Goal: Task Accomplishment & Management: Manage account settings

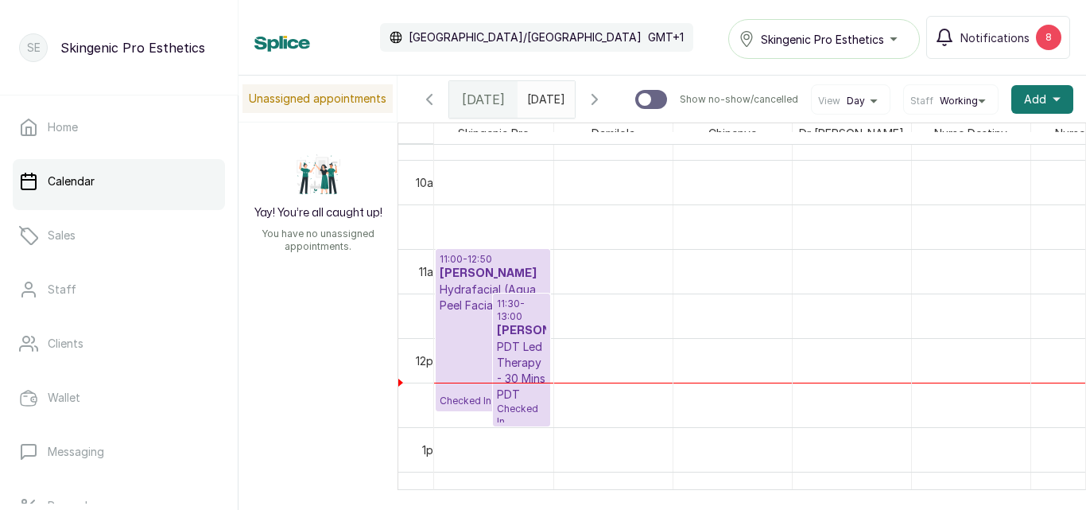
scroll to position [922, 0]
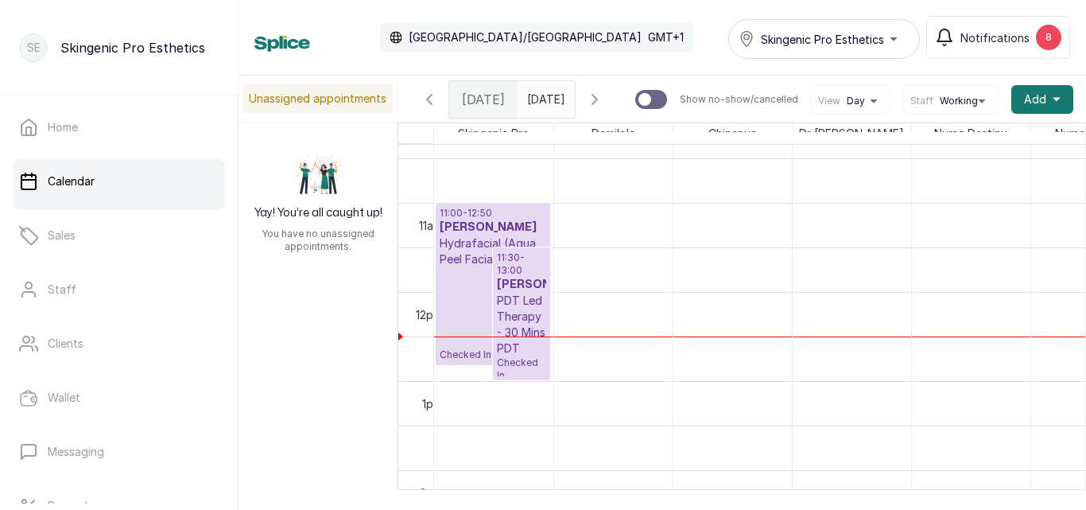
click at [518, 327] on p "PDT Led Therapy - 30 Mins PDT" at bounding box center [521, 325] width 49 height 64
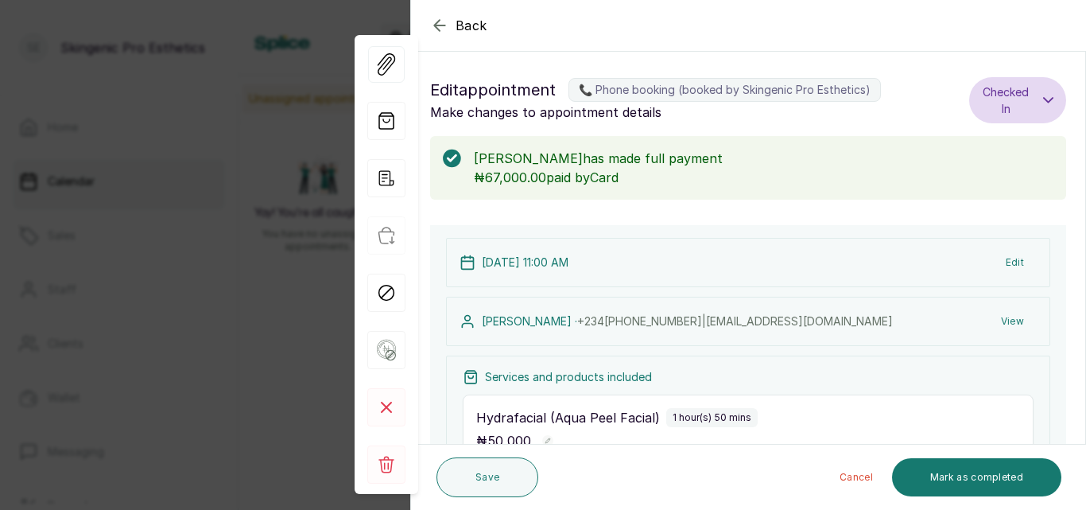
drag, startPoint x: 1073, startPoint y: 165, endPoint x: 1086, endPoint y: 133, distance: 35.0
click at [1086, 133] on section "Back Appointment Details Edit appointment 📞 Phone booking (booked by Skingenic …" at bounding box center [748, 255] width 676 height 510
click at [1086, 122] on section "Back Appointment Details Edit appointment 📞 Phone booking (booked by Skingenic …" at bounding box center [748, 255] width 676 height 510
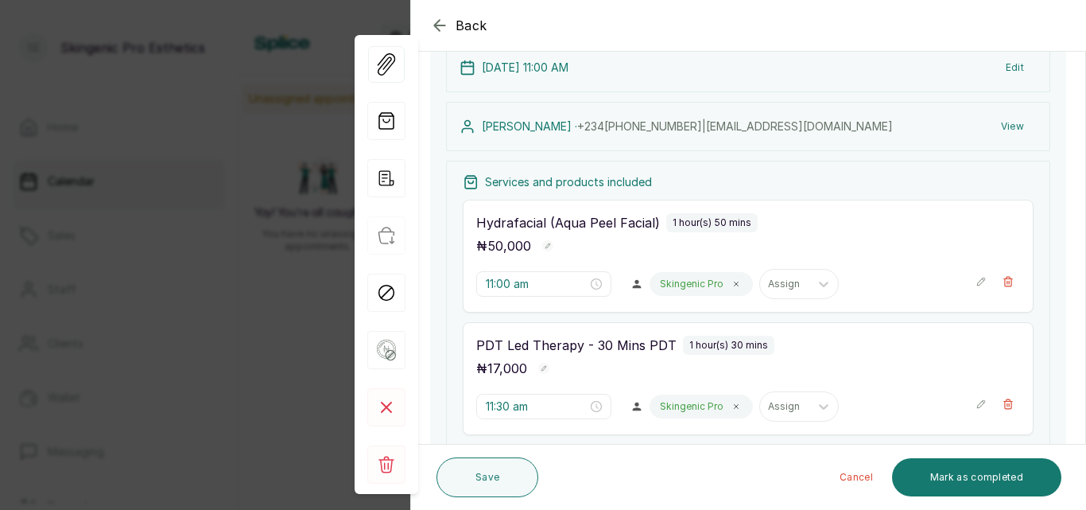
scroll to position [196, 0]
click at [430, 29] on icon "button" at bounding box center [439, 25] width 19 height 19
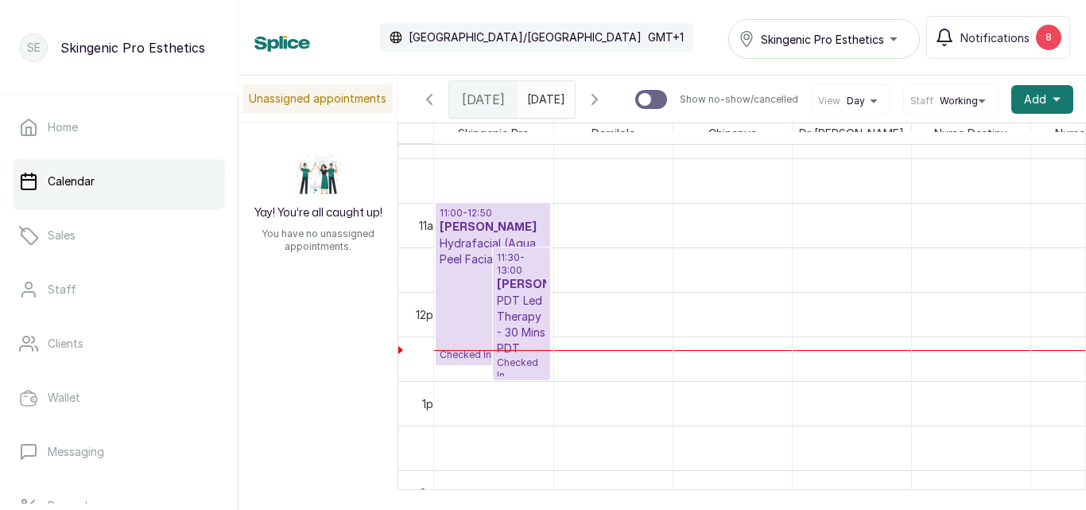
type input "dd/MM/yyyy"
click at [542, 95] on input "dd/MM/yyyy" at bounding box center [531, 95] width 25 height 27
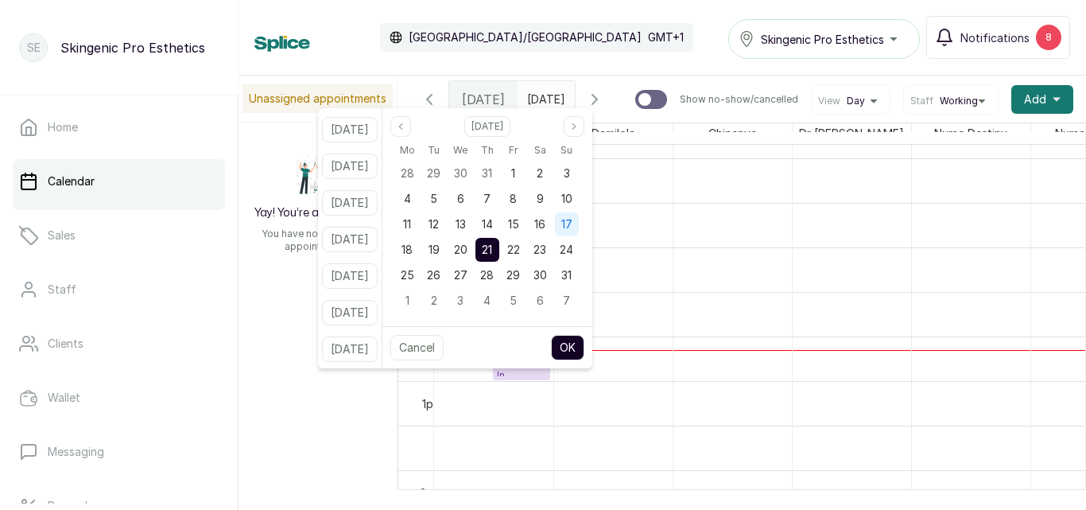
click at [573, 223] on span "17" at bounding box center [567, 224] width 11 height 14
click at [585, 346] on button "OK" at bounding box center [567, 347] width 33 height 25
type input "[DATE]"
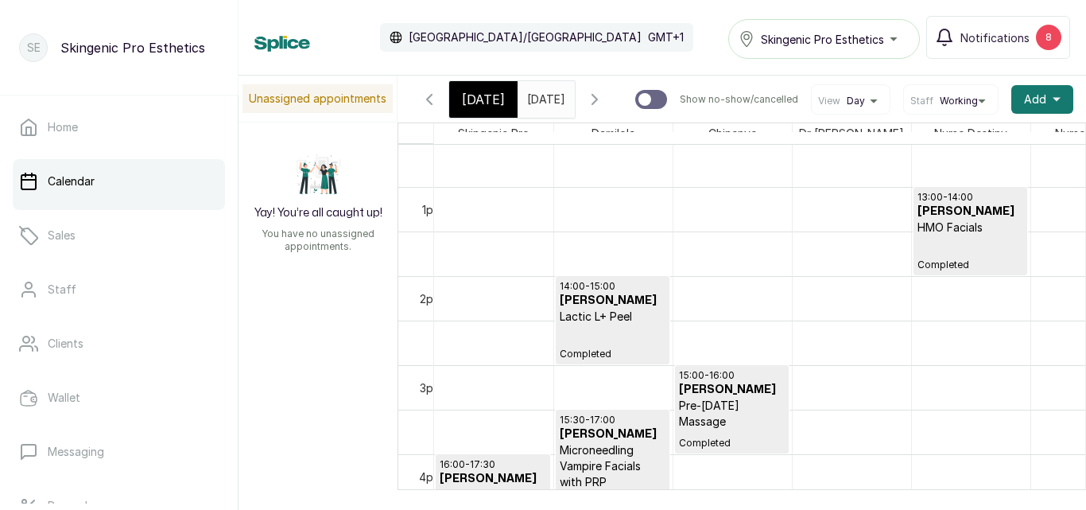
scroll to position [1134, 0]
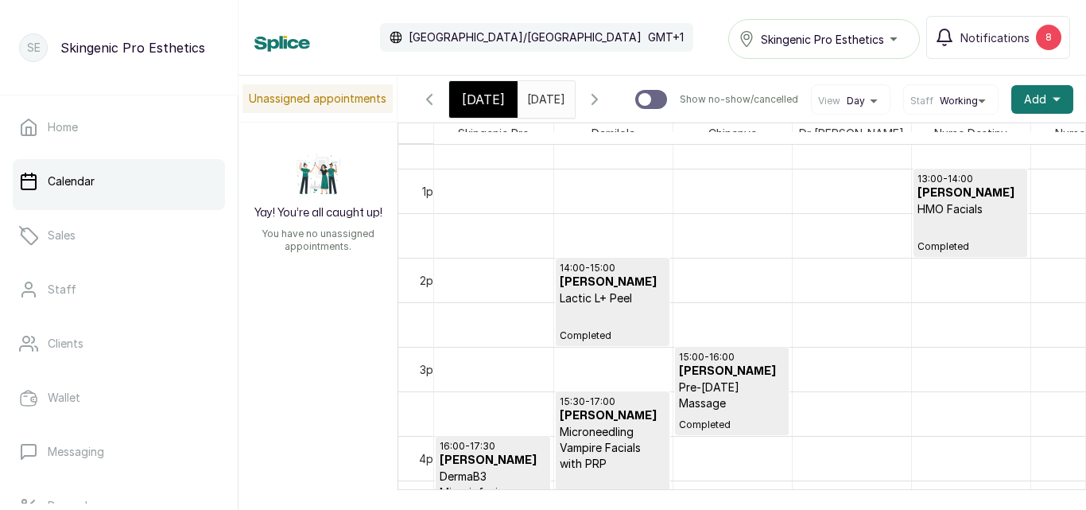
click at [612, 328] on div "14:00 - 15:00 [PERSON_NAME] Lactic L+ Peel Completed" at bounding box center [613, 302] width 106 height 80
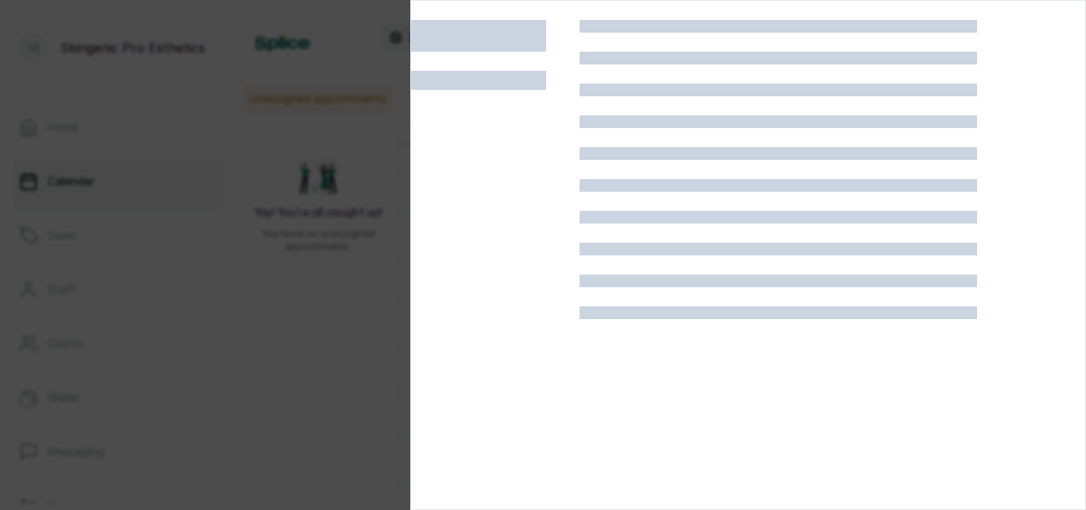
scroll to position [0, 0]
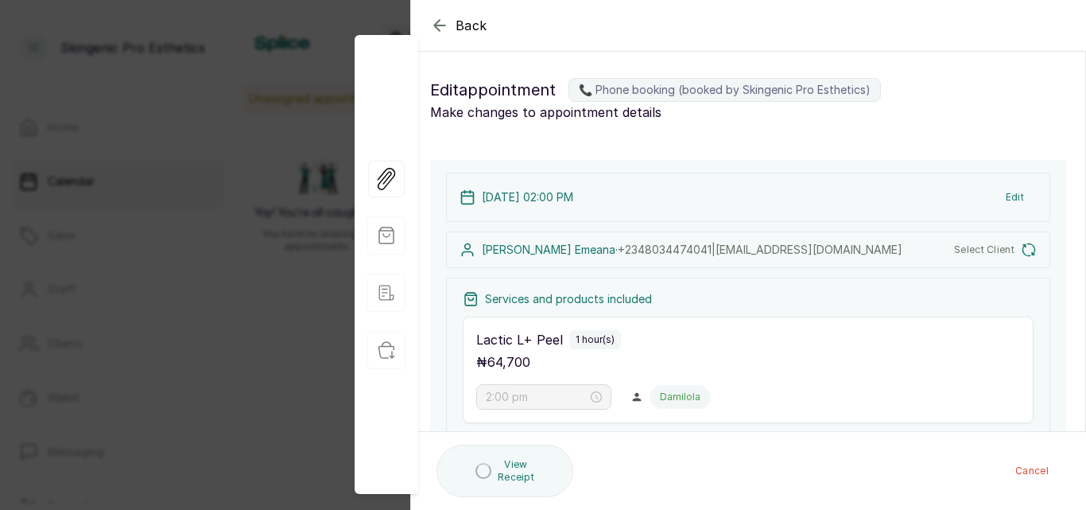
type input "2:00 pm"
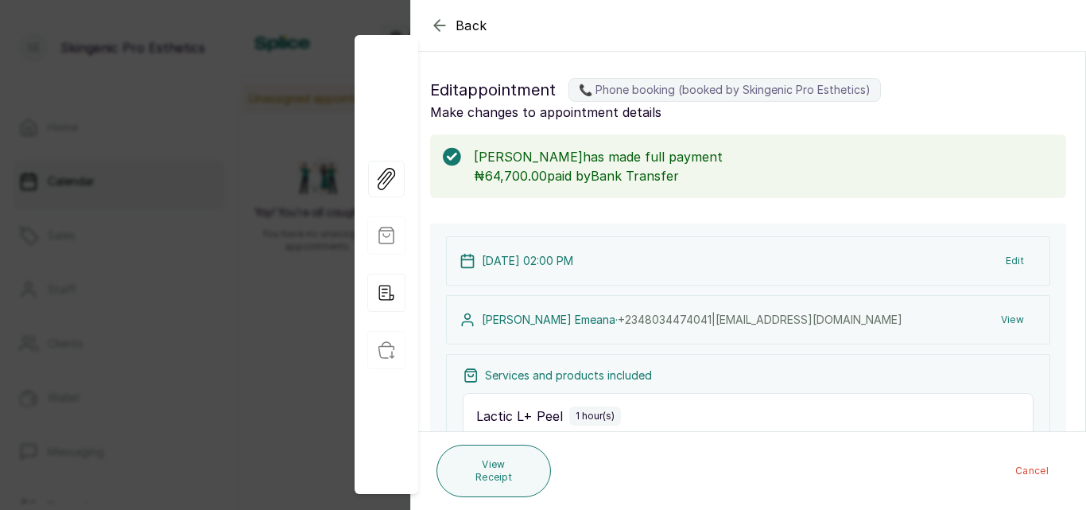
click at [441, 14] on div "Back" at bounding box center [954, 25] width 1086 height 51
click at [437, 27] on icon "button" at bounding box center [439, 25] width 10 height 10
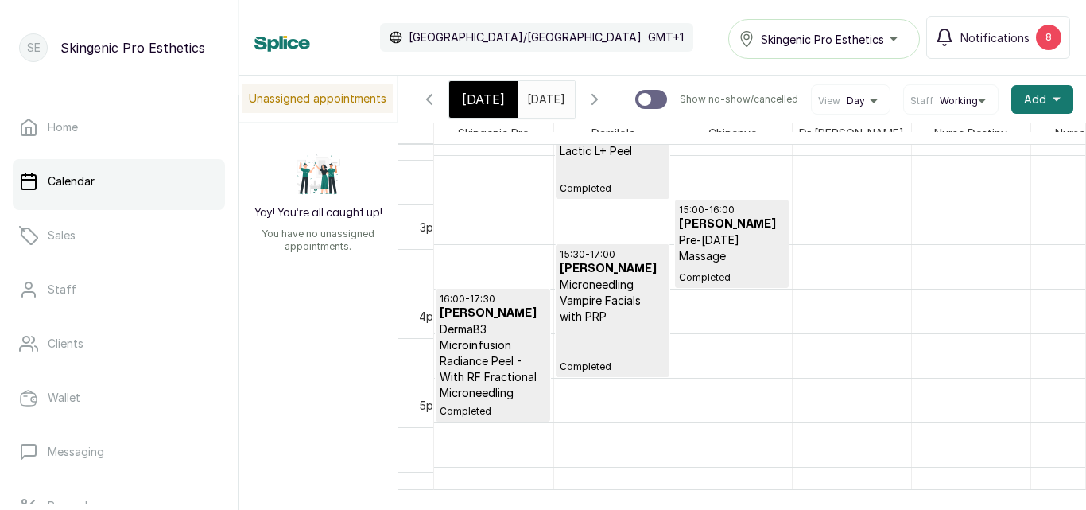
scroll to position [1281, 0]
click at [728, 255] on p "Pre-[DATE] Massage" at bounding box center [732, 248] width 106 height 32
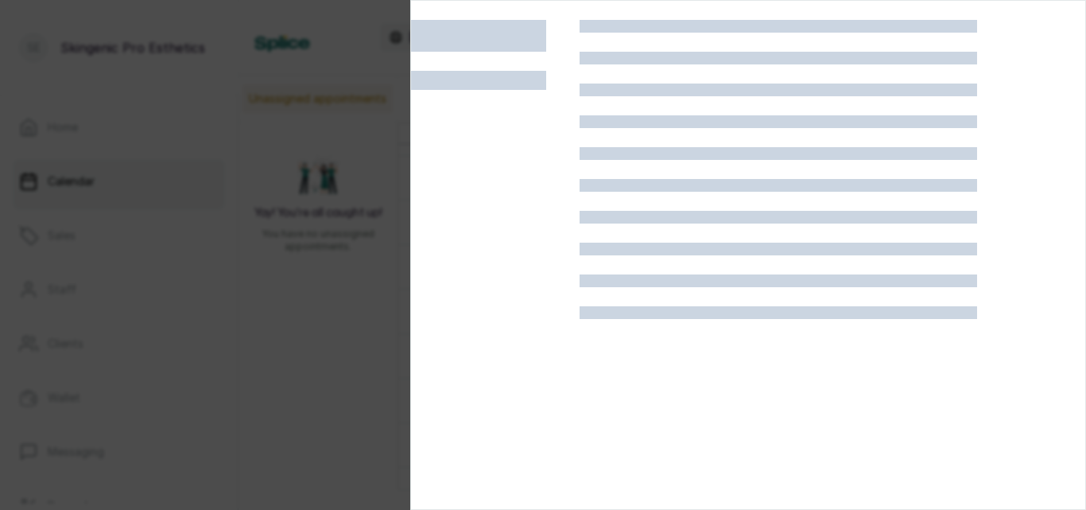
scroll to position [0, 0]
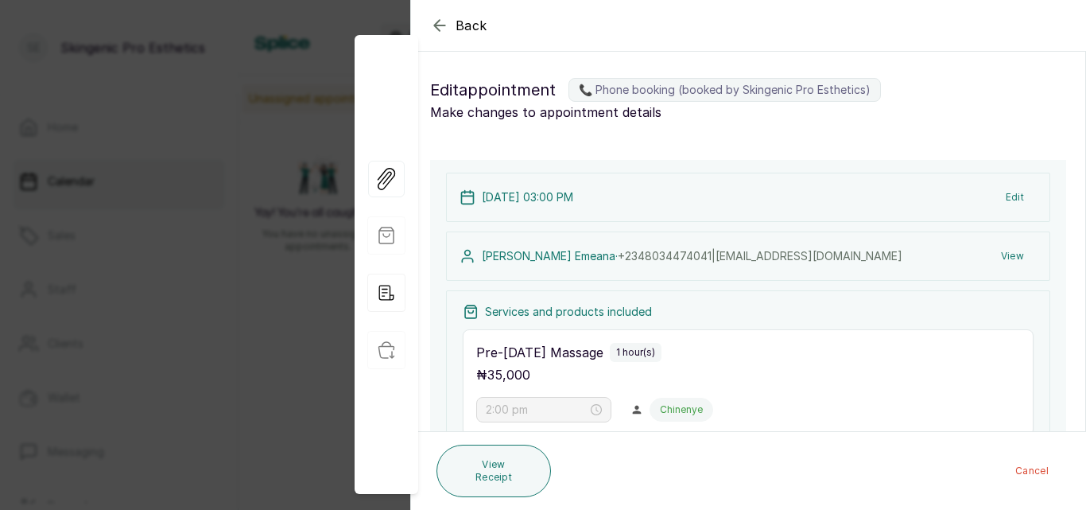
type input "3:00 pm"
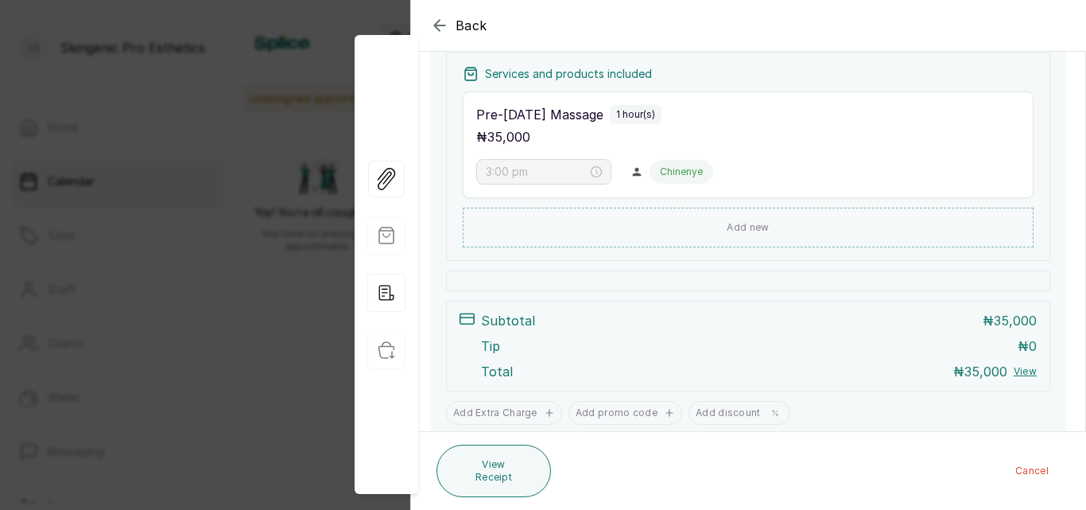
scroll to position [340, 0]
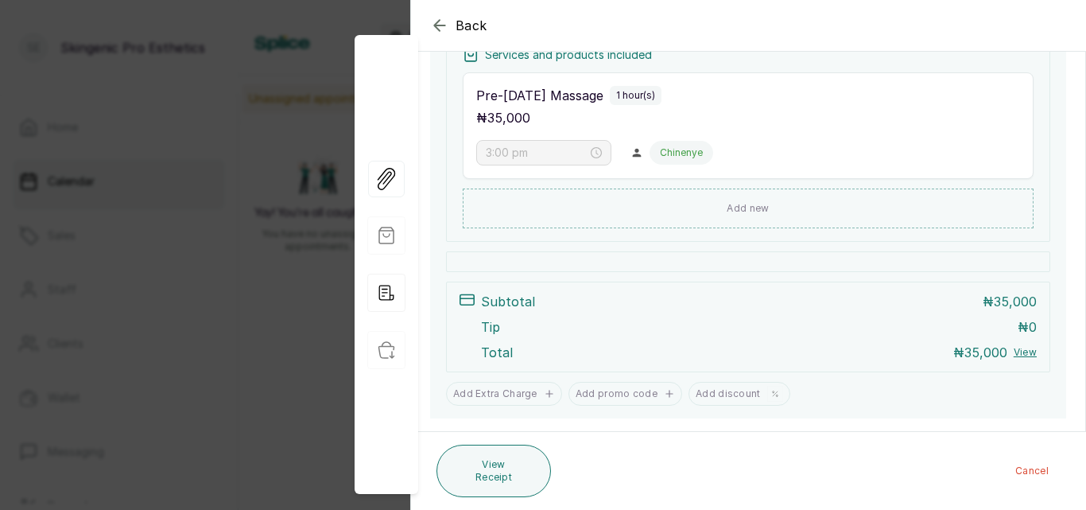
click at [444, 19] on icon "button" at bounding box center [439, 25] width 19 height 19
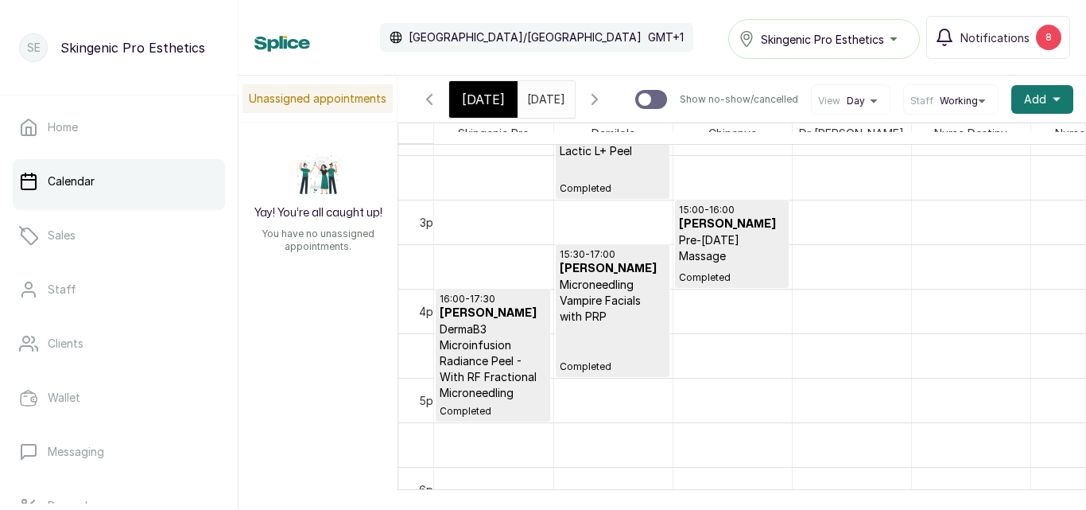
scroll to position [0, 3]
click at [503, 341] on p "DermaB3 Microinfusion Radiance Peel - With RF Fractional Microneedling" at bounding box center [493, 361] width 107 height 80
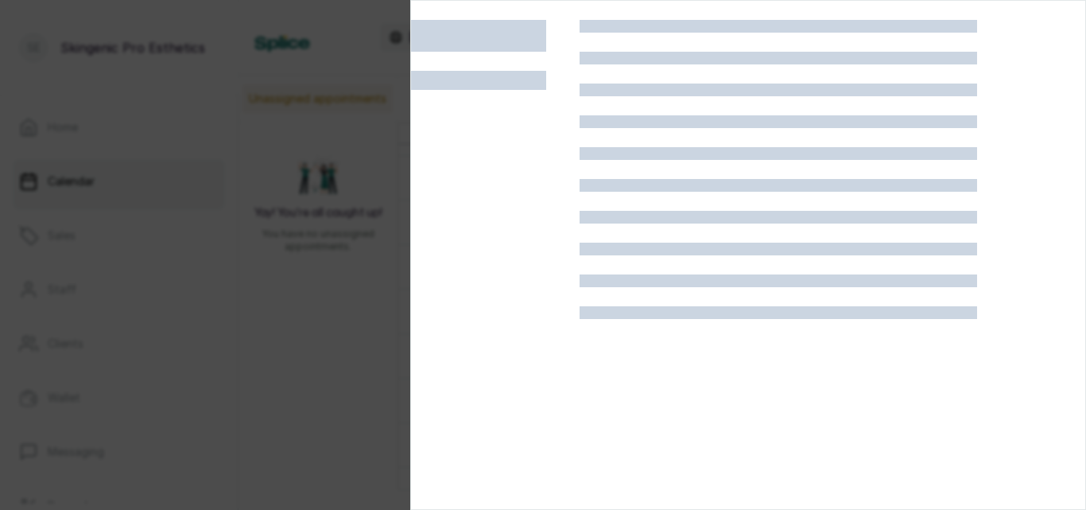
scroll to position [0, 0]
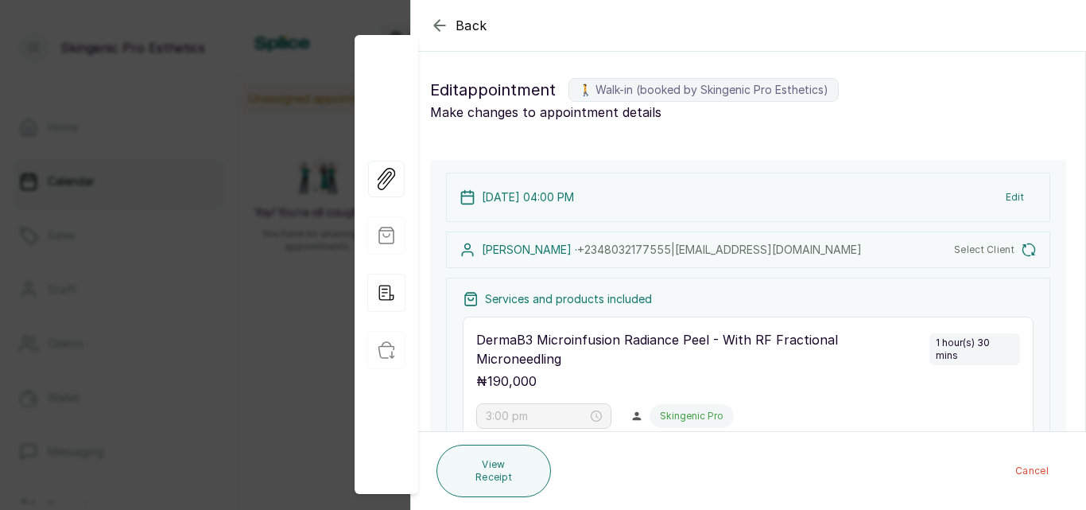
type input "4:00 pm"
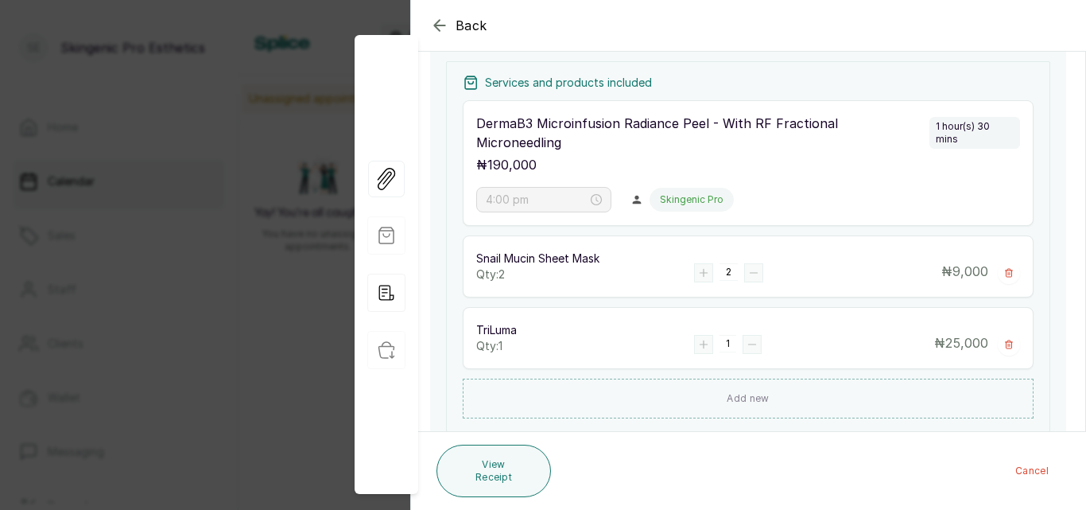
scroll to position [301, 0]
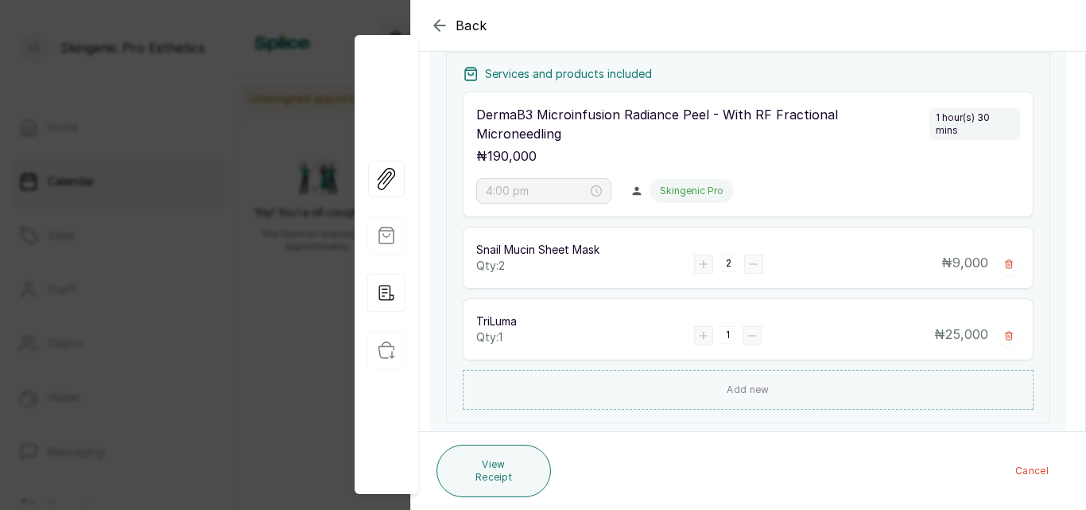
click at [442, 24] on icon "button" at bounding box center [439, 25] width 19 height 19
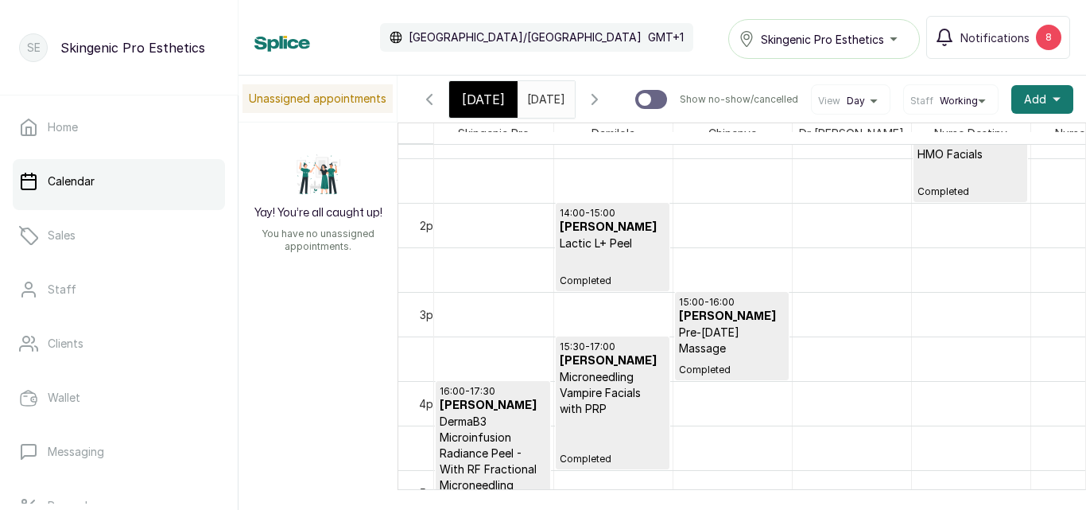
scroll to position [977, 0]
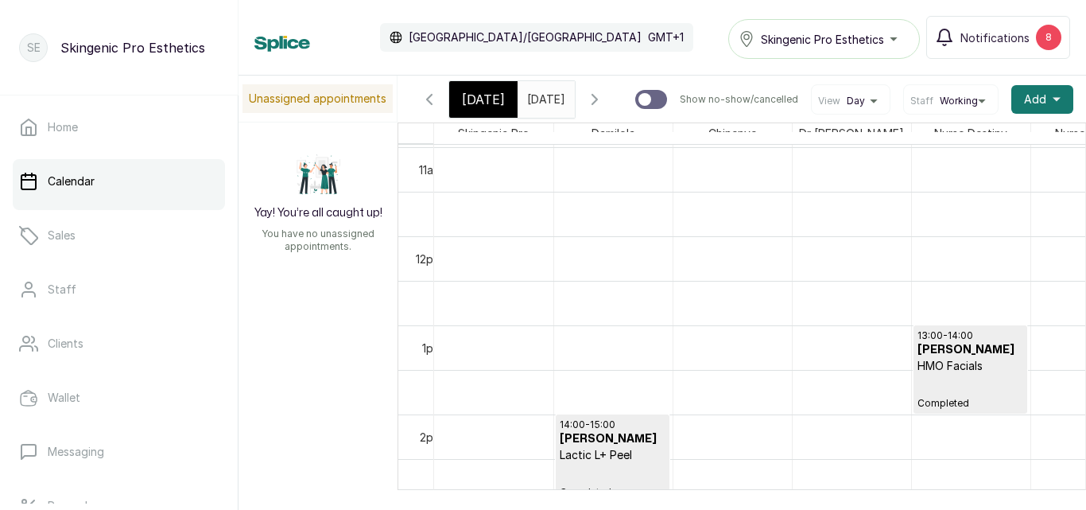
click at [525, 101] on input "[DATE]" at bounding box center [531, 95] width 25 height 27
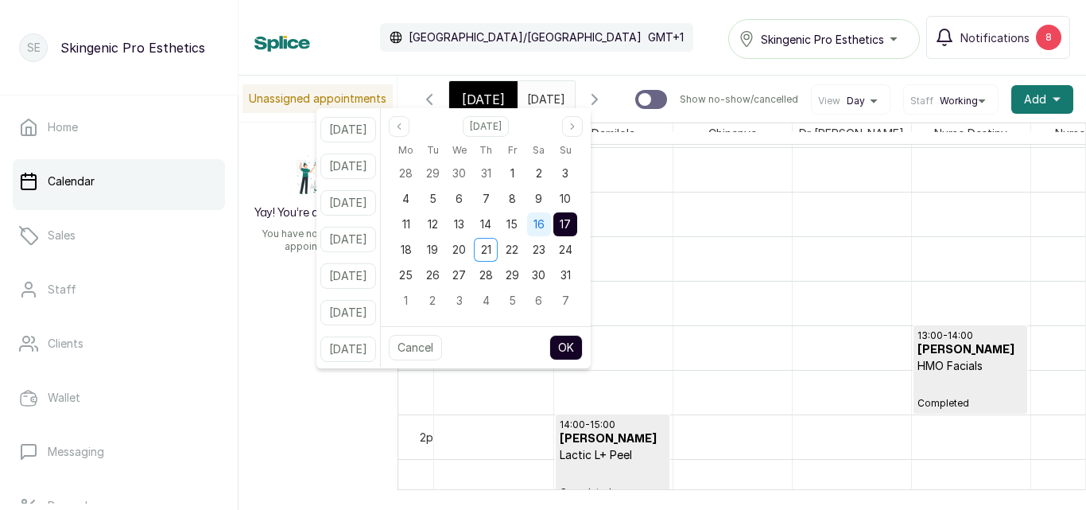
click at [545, 230] on span "16" at bounding box center [539, 224] width 11 height 14
click at [583, 336] on button "OK" at bounding box center [566, 347] width 33 height 25
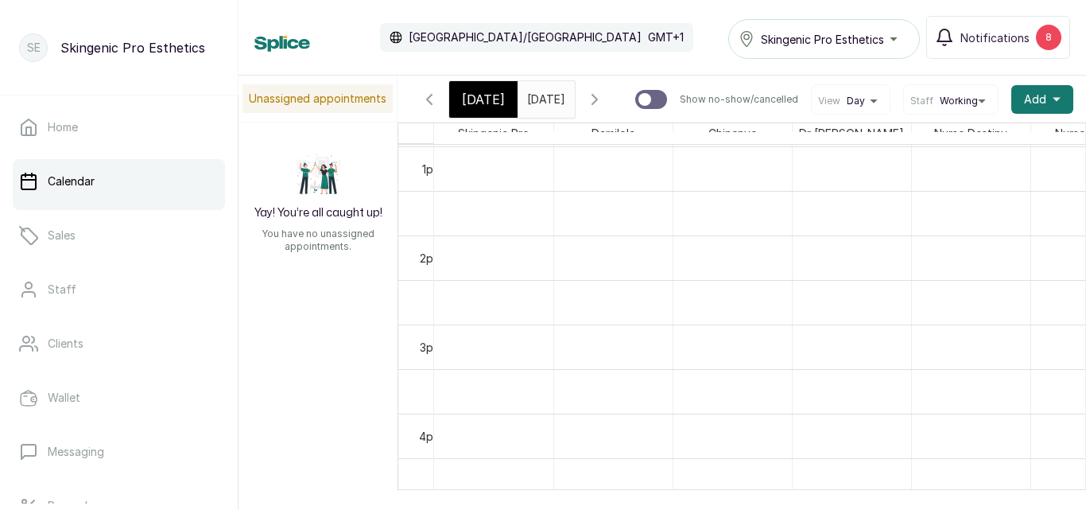
scroll to position [1313, 0]
click at [530, 92] on input "[DATE]" at bounding box center [531, 95] width 25 height 27
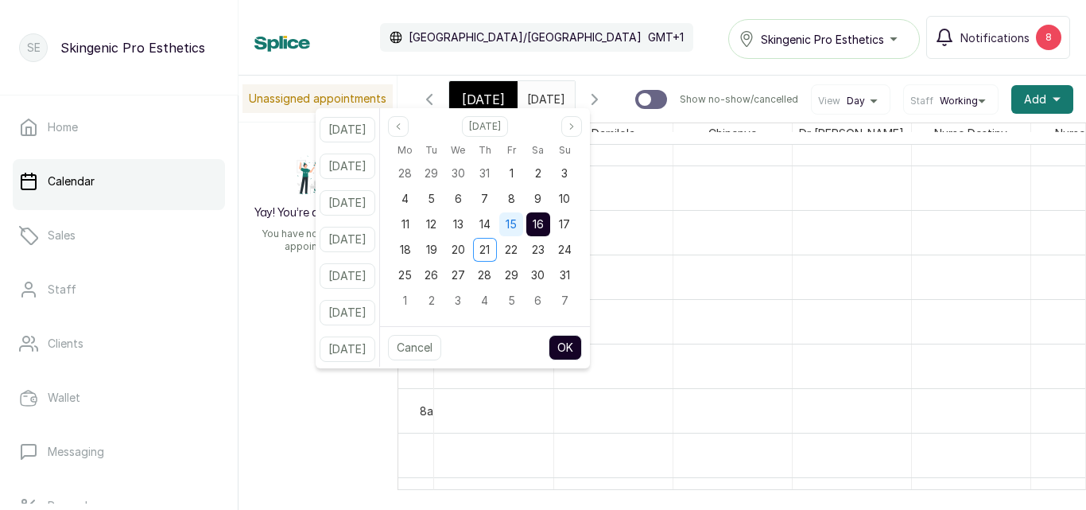
click at [522, 228] on div "15" at bounding box center [511, 224] width 24 height 24
click at [582, 344] on button "OK" at bounding box center [565, 347] width 33 height 25
type input "[DATE]"
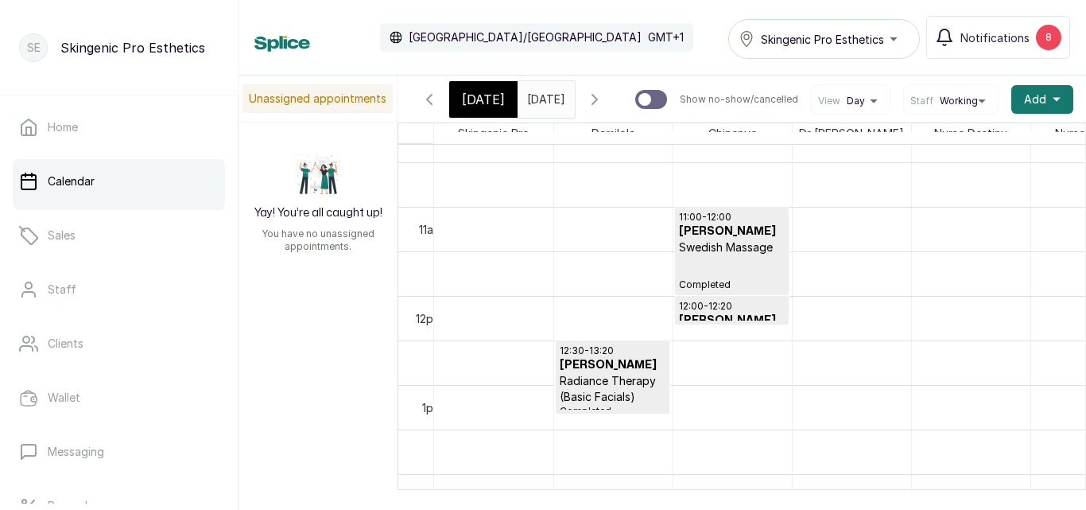
click at [624, 373] on h3 "[PERSON_NAME]" at bounding box center [613, 365] width 106 height 16
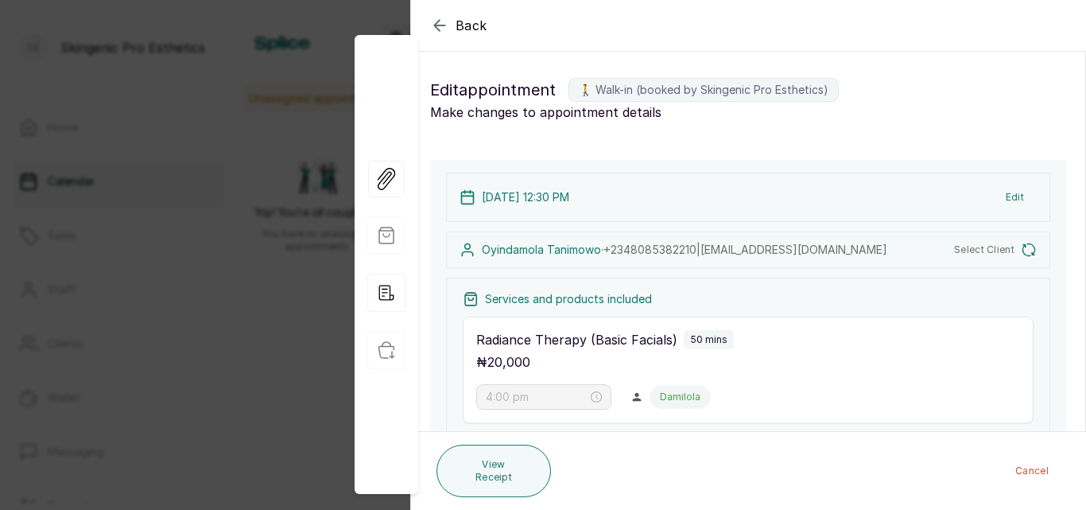
type input "12:30 pm"
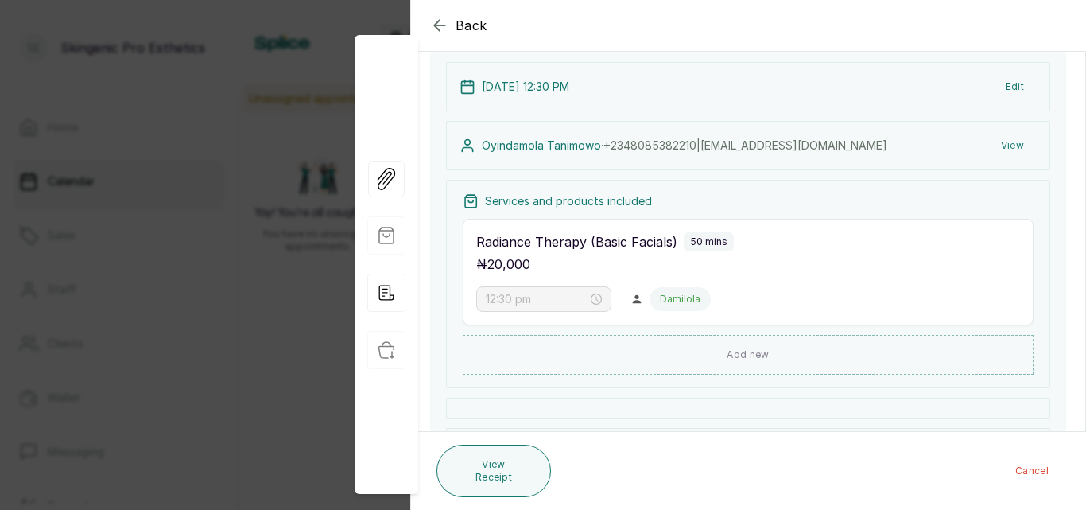
click at [437, 21] on icon "button" at bounding box center [439, 25] width 19 height 19
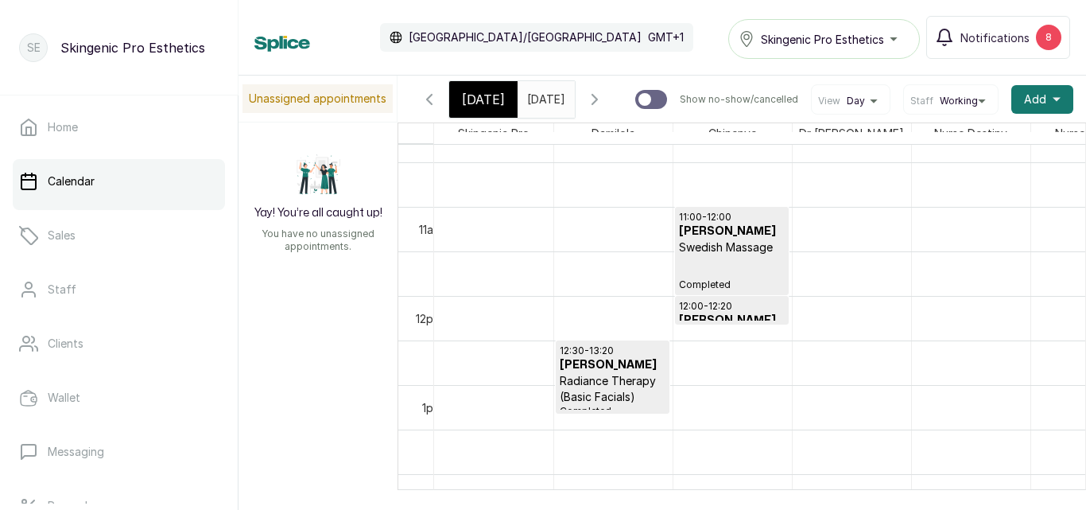
scroll to position [0, 0]
click at [533, 107] on span "[DATE]" at bounding box center [546, 99] width 38 height 17
click at [728, 239] on h3 "[PERSON_NAME]" at bounding box center [732, 231] width 106 height 16
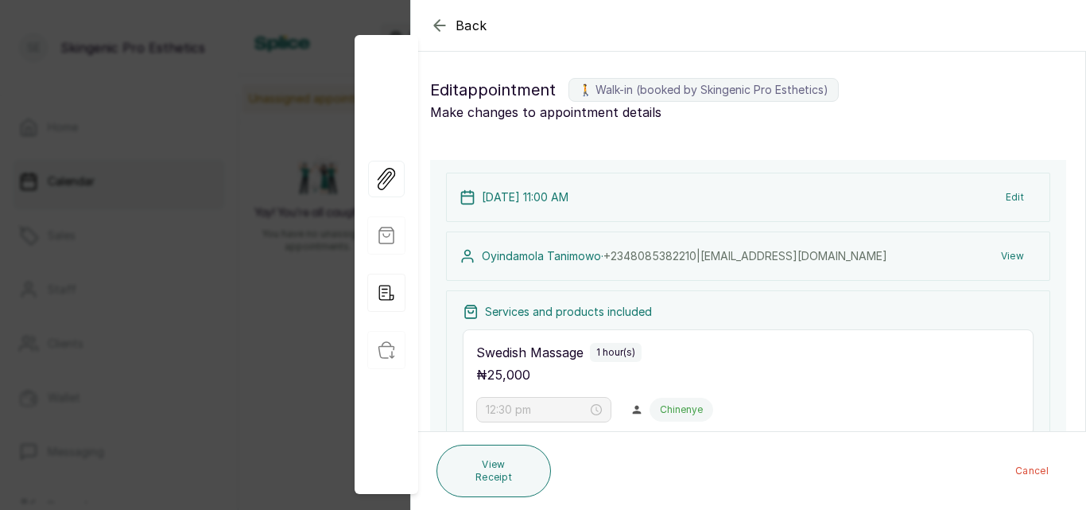
type input "11:00 am"
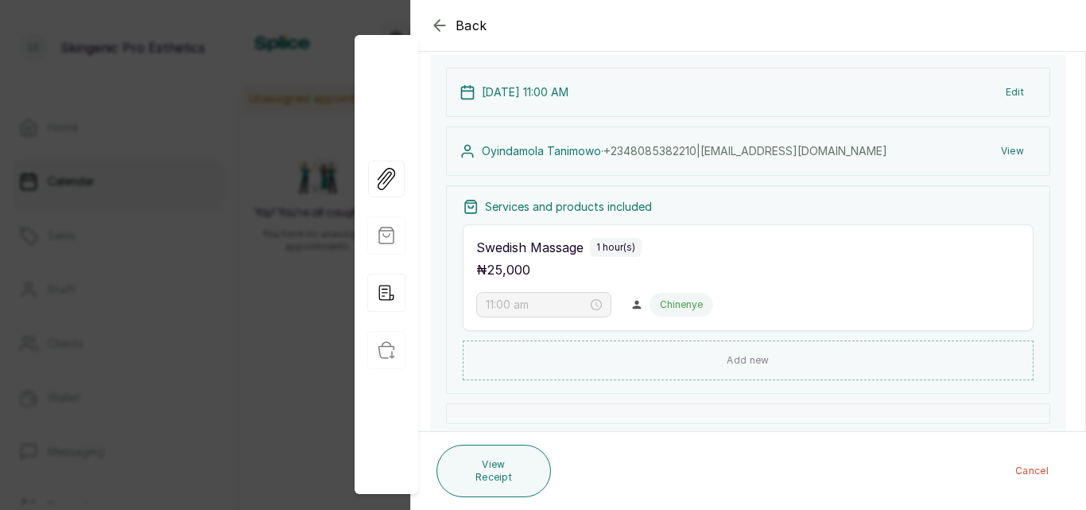
scroll to position [191, 0]
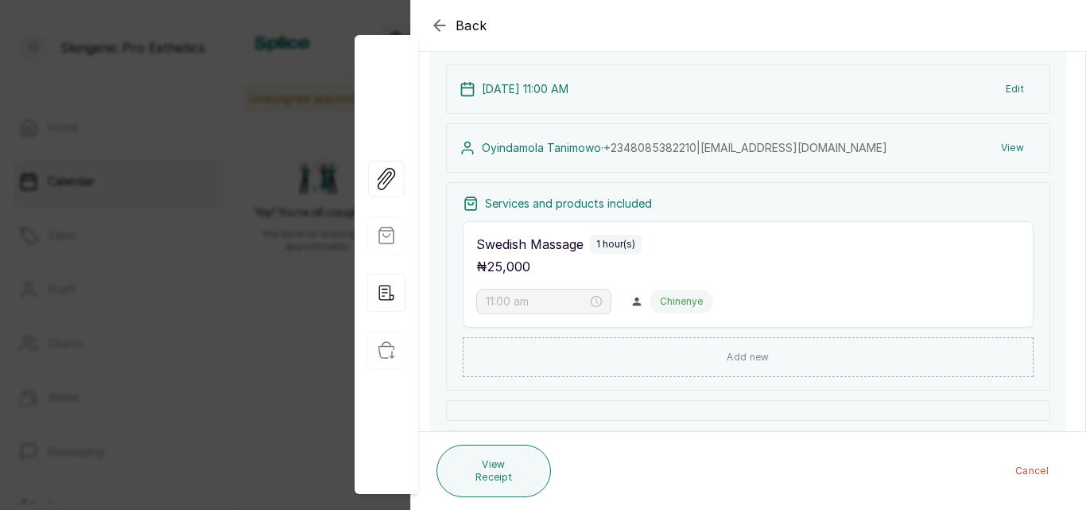
click at [437, 21] on icon "button" at bounding box center [439, 25] width 19 height 19
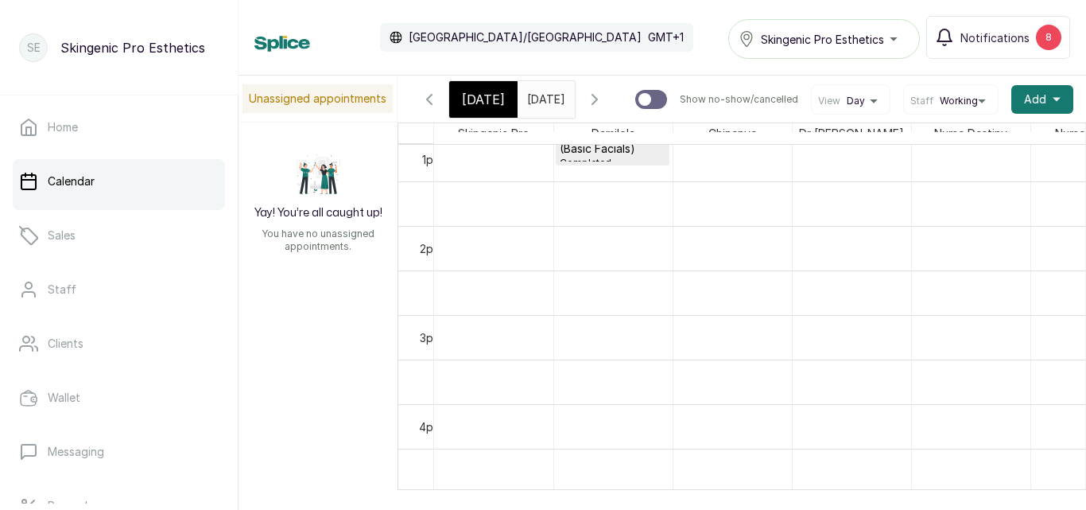
scroll to position [1212, 0]
click at [544, 95] on input "[DATE]" at bounding box center [531, 95] width 25 height 27
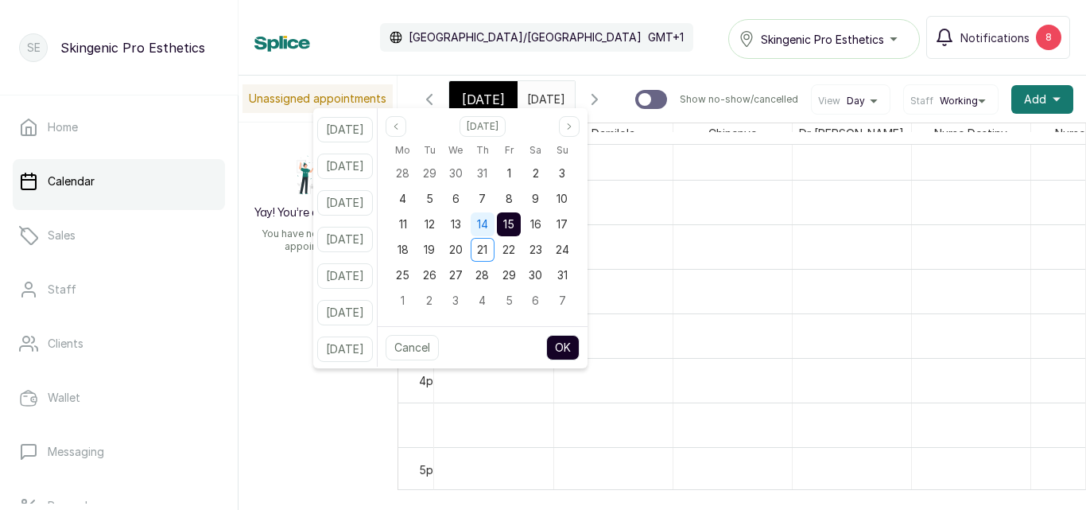
click at [488, 223] on span "14" at bounding box center [482, 224] width 11 height 14
click at [580, 346] on button "OK" at bounding box center [562, 347] width 33 height 25
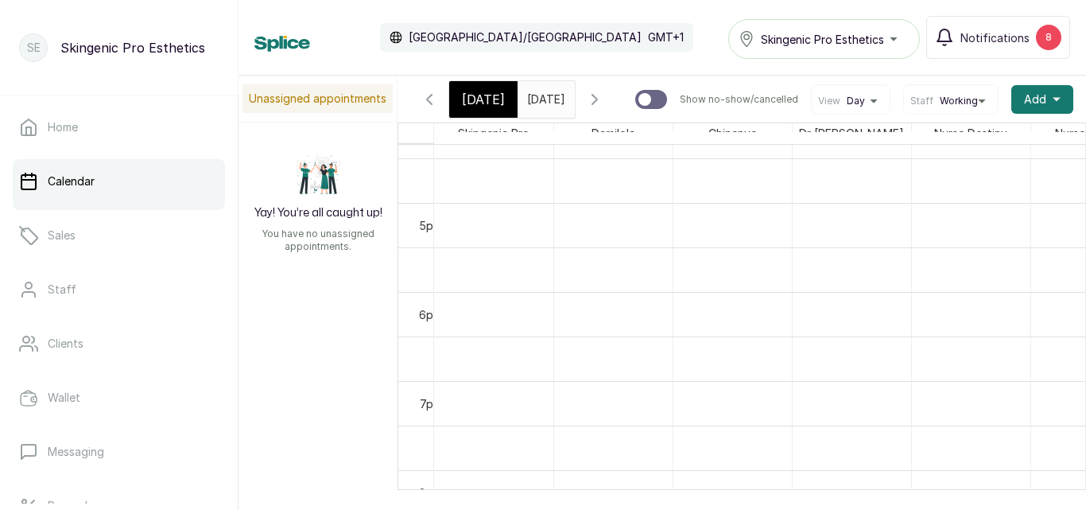
scroll to position [1553, 0]
click at [565, 107] on span "[DATE]" at bounding box center [546, 99] width 38 height 17
click at [544, 102] on input "[DATE]" at bounding box center [531, 95] width 25 height 27
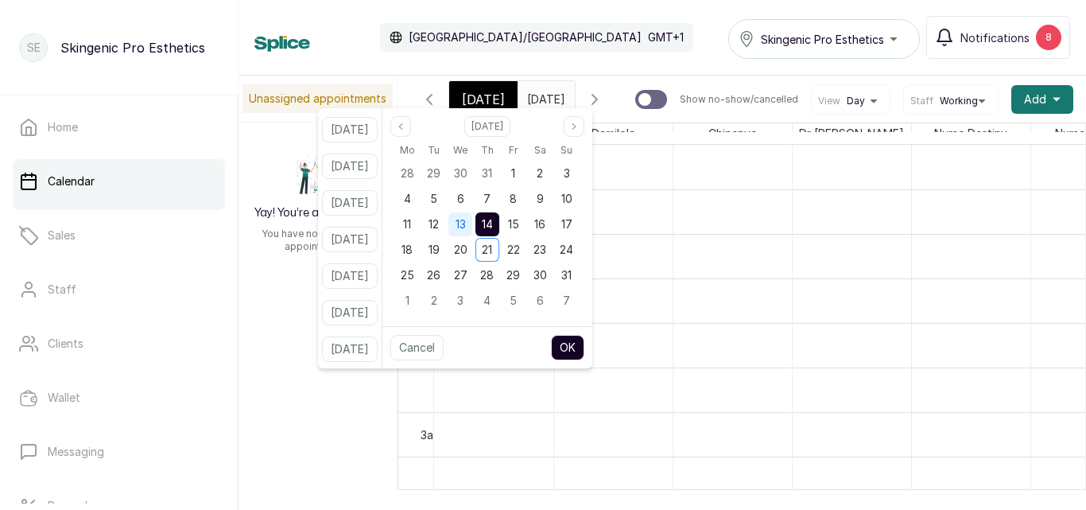
click at [466, 227] on span "13" at bounding box center [461, 224] width 10 height 14
click at [582, 347] on button "OK" at bounding box center [567, 347] width 33 height 25
type input "[DATE]"
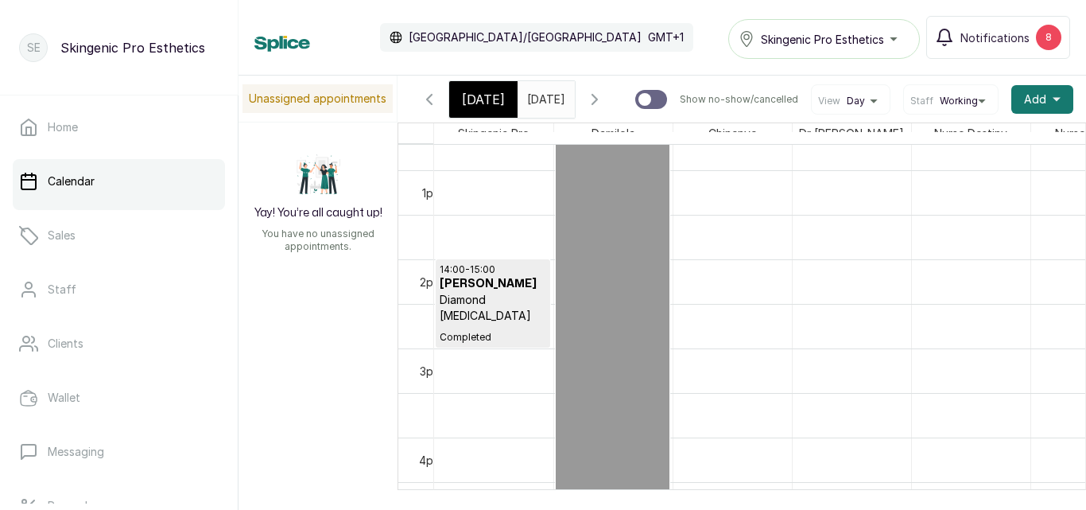
click at [478, 319] on p "Diamond [MEDICAL_DATA]" at bounding box center [493, 308] width 107 height 32
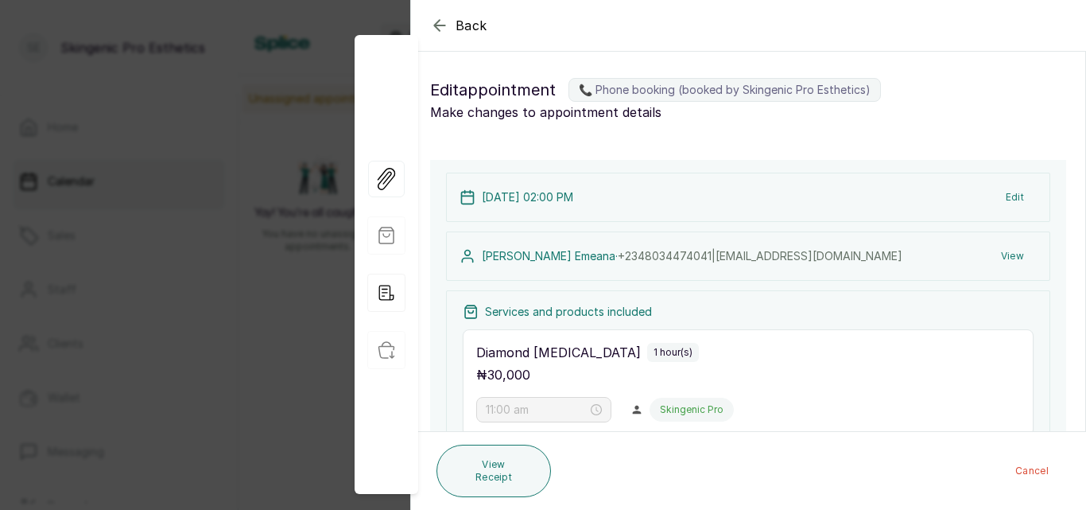
type input "2:00 pm"
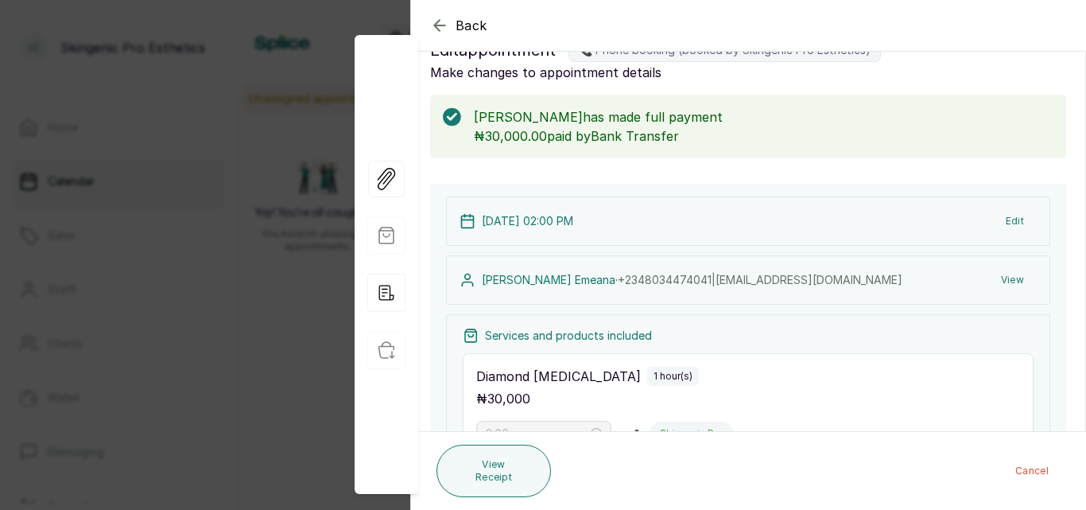
click at [441, 24] on icon "button" at bounding box center [439, 25] width 19 height 19
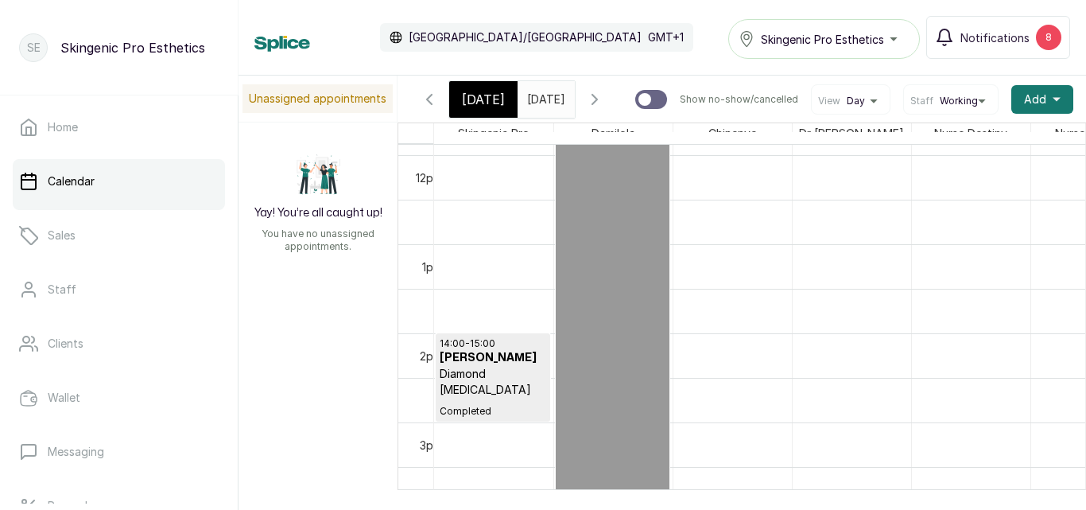
scroll to position [1091, 0]
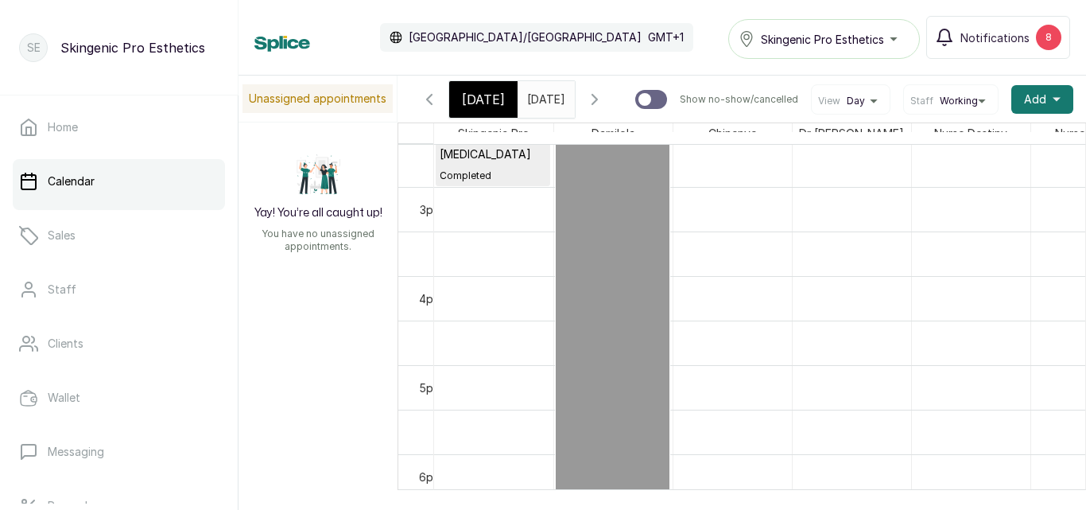
click at [493, 96] on span "[DATE]" at bounding box center [483, 99] width 43 height 19
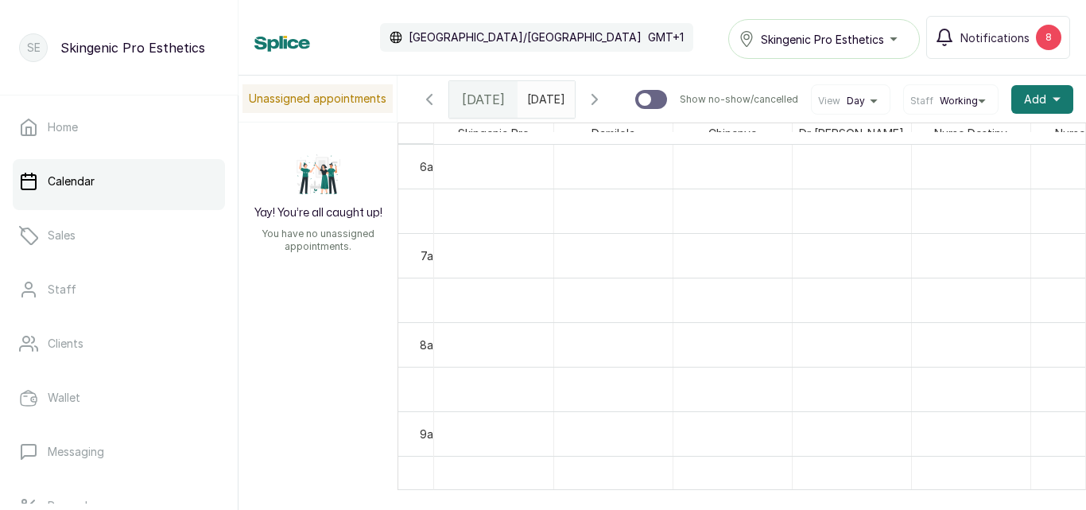
click at [519, 103] on input "[DATE]" at bounding box center [531, 95] width 25 height 27
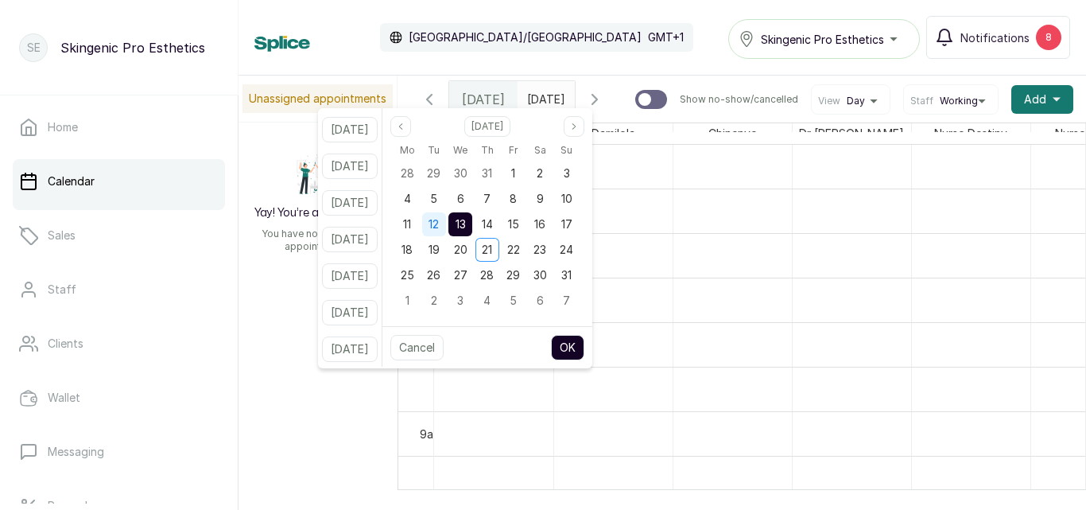
click at [439, 222] on span "12" at bounding box center [434, 224] width 10 height 14
click at [585, 346] on button "OK" at bounding box center [567, 347] width 33 height 25
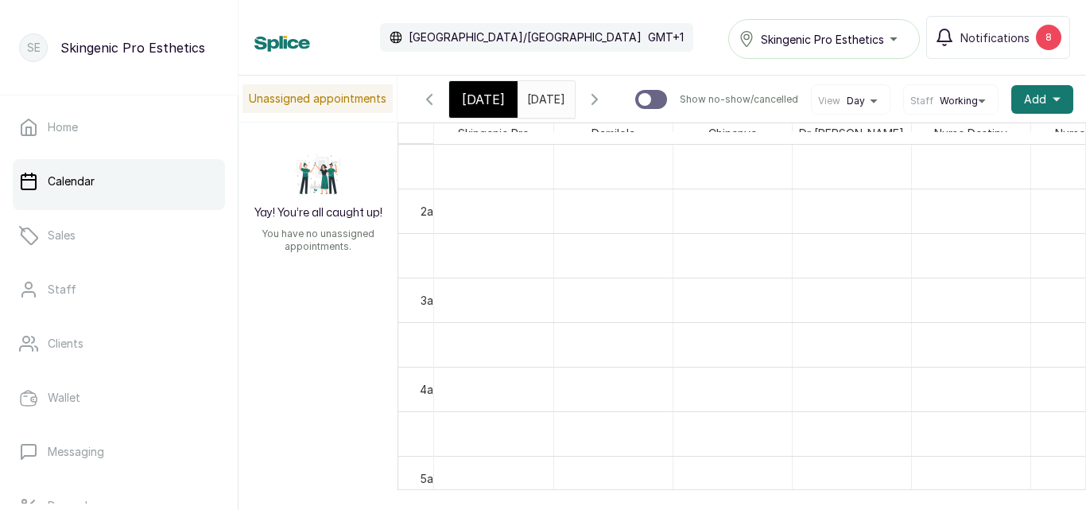
click at [565, 107] on span "[DATE]" at bounding box center [546, 99] width 38 height 17
click at [544, 98] on input "[DATE]" at bounding box center [531, 95] width 25 height 27
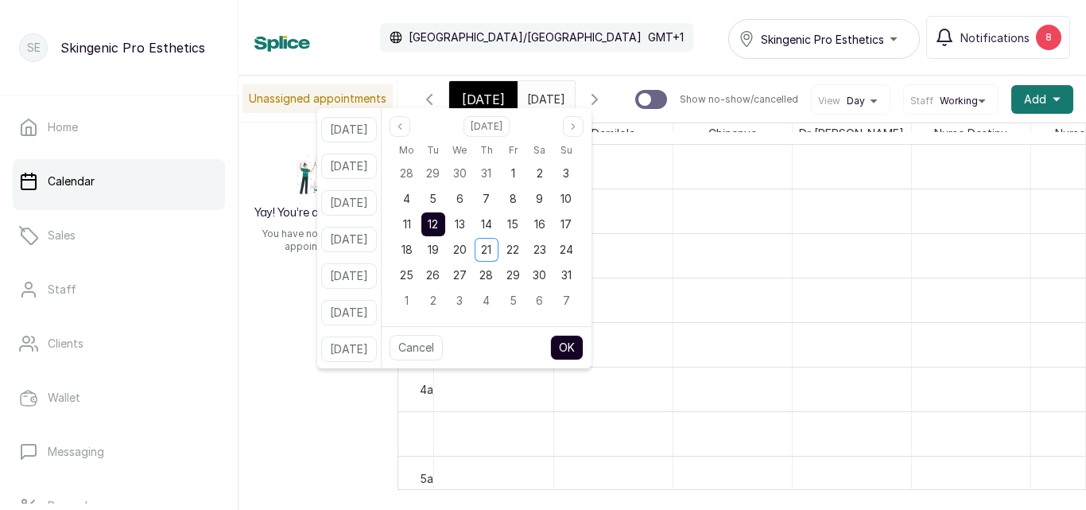
click at [544, 98] on input "[DATE]" at bounding box center [531, 95] width 25 height 27
click at [492, 250] on span "21" at bounding box center [486, 250] width 10 height 14
click at [581, 343] on button "OK" at bounding box center [566, 347] width 33 height 25
type input "[DATE]"
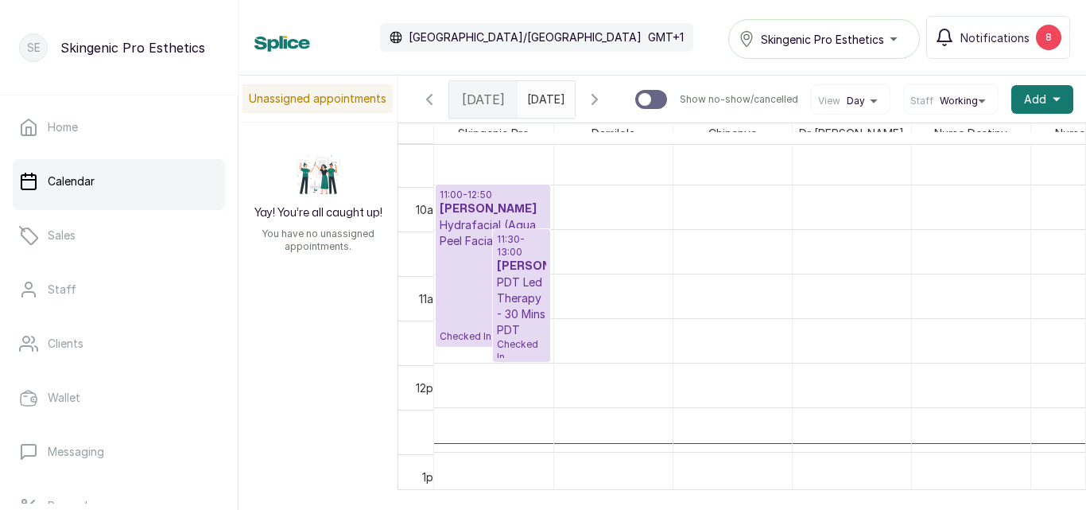
scroll to position [940, 0]
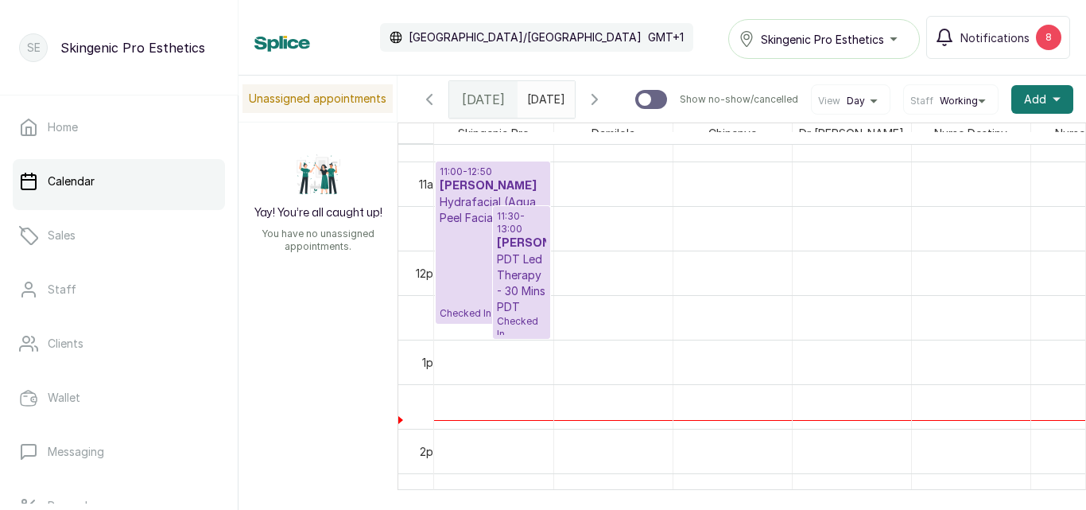
click at [488, 255] on div "11:00 - 12:50 olamide adediwura Hydrafacial (Aqua Peel Facial) Checked In" at bounding box center [493, 242] width 107 height 154
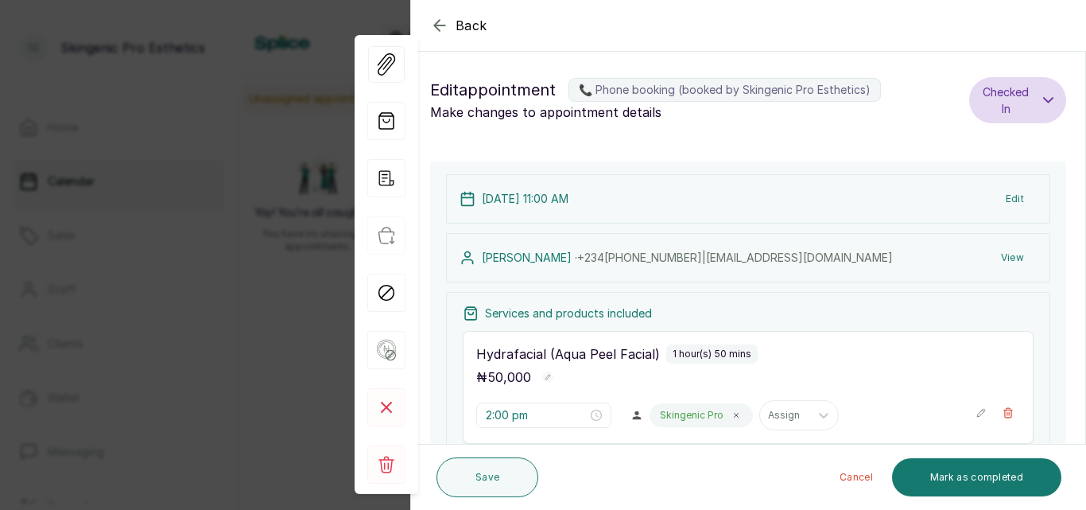
type input "11:00 am"
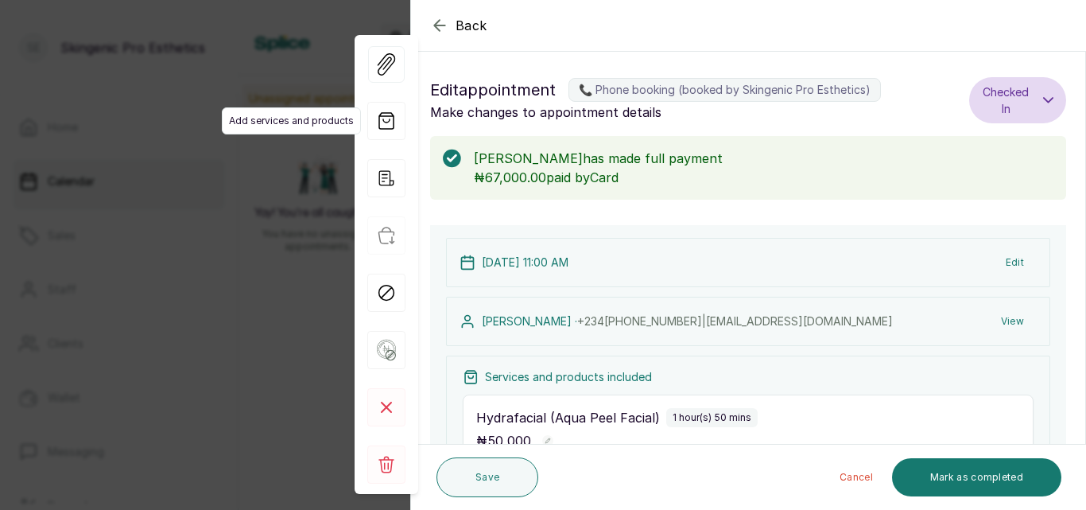
click at [390, 130] on icon "button" at bounding box center [386, 121] width 38 height 38
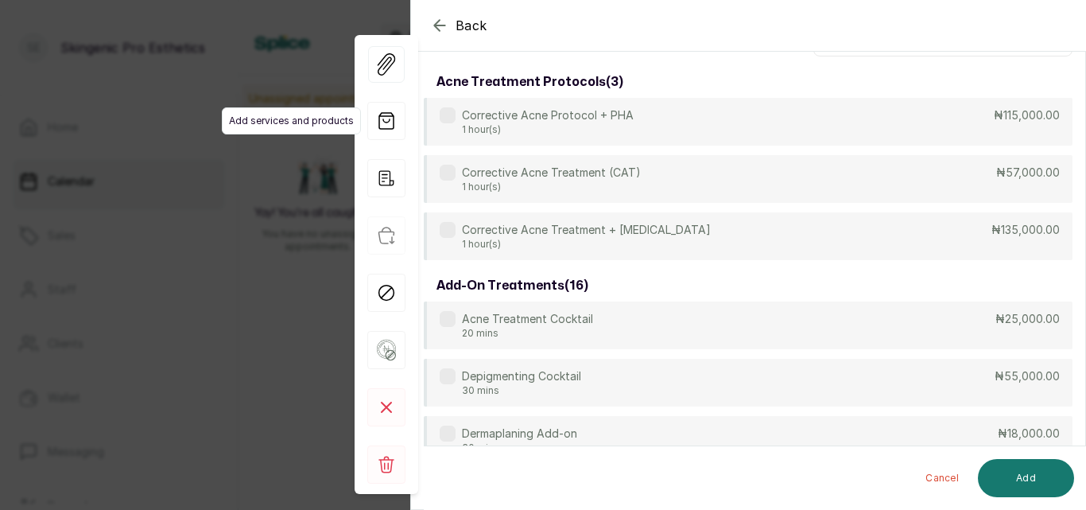
scroll to position [119, 0]
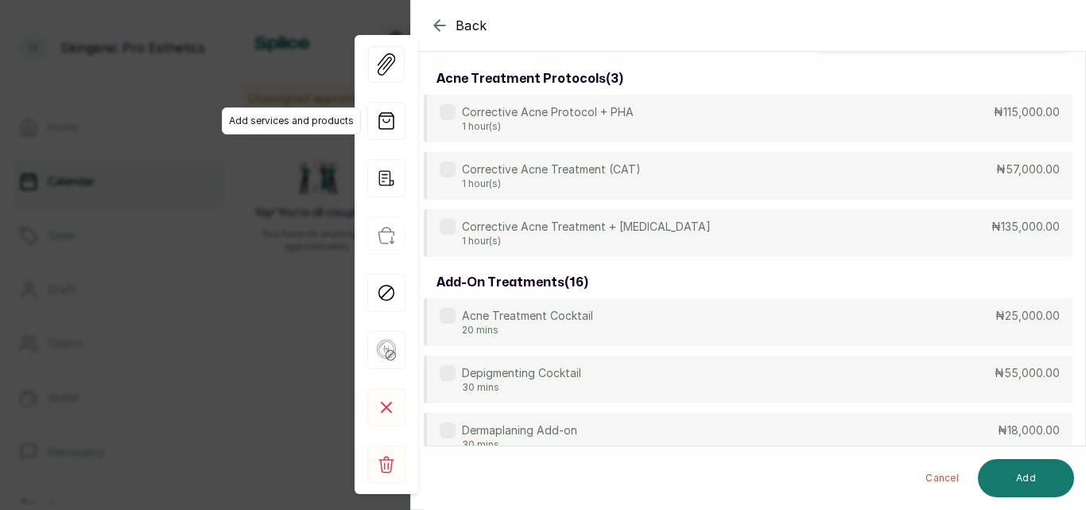
click at [390, 115] on icon "button" at bounding box center [386, 121] width 14 height 16
click at [385, 107] on icon "button" at bounding box center [386, 121] width 38 height 38
click at [441, 21] on icon "button" at bounding box center [439, 25] width 19 height 19
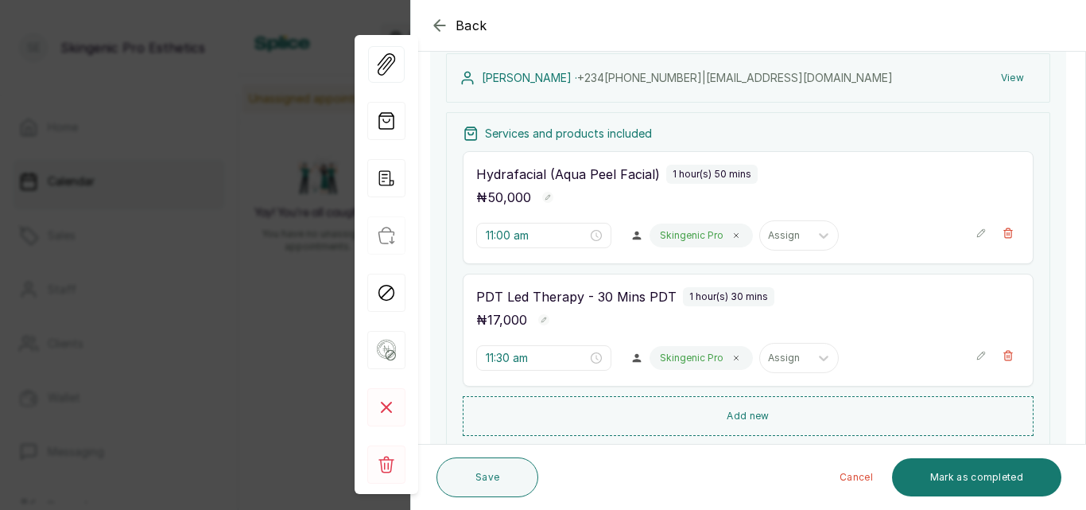
scroll to position [250, 0]
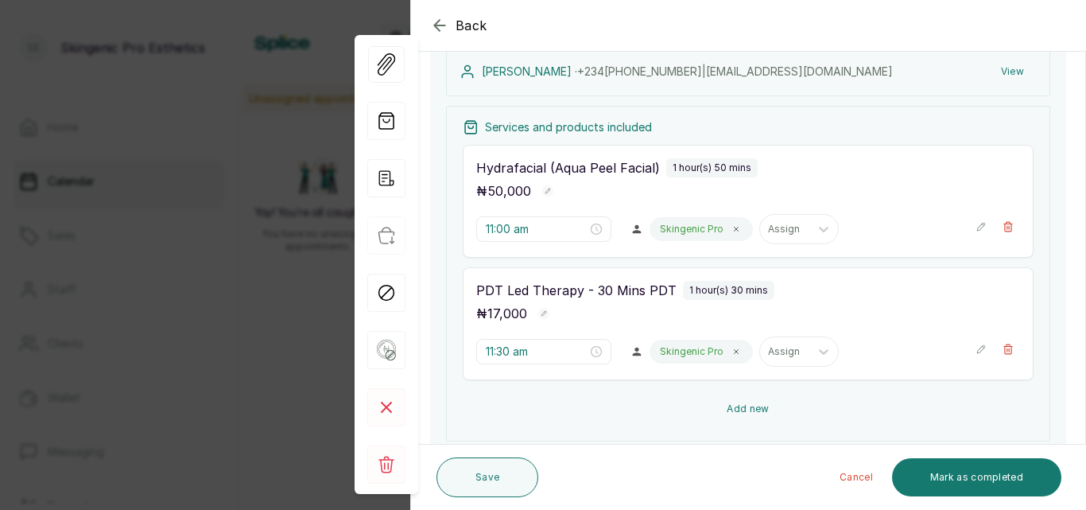
click at [873, 404] on button "Add new" at bounding box center [748, 409] width 571 height 38
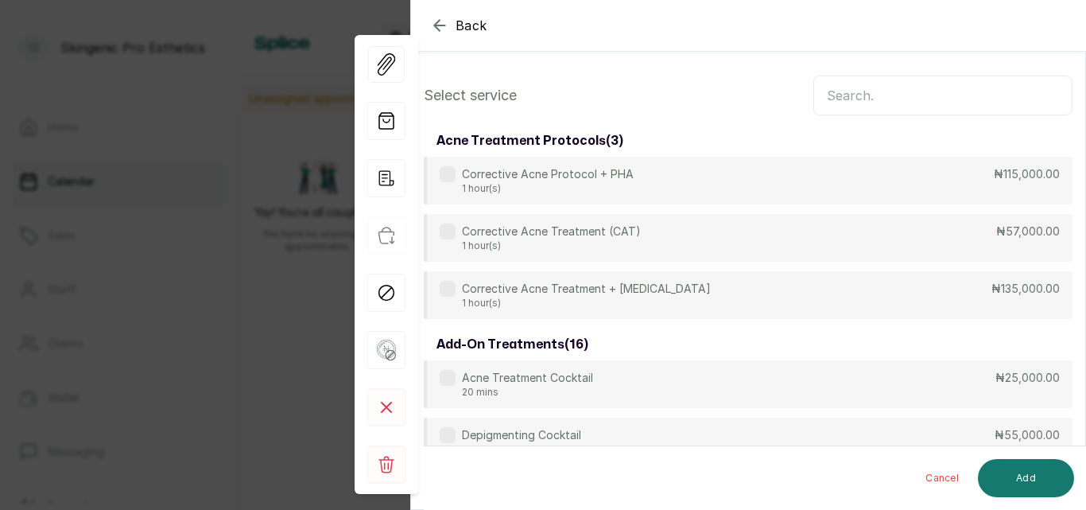
scroll to position [55, 0]
click at [924, 99] on input "text" at bounding box center [943, 97] width 259 height 40
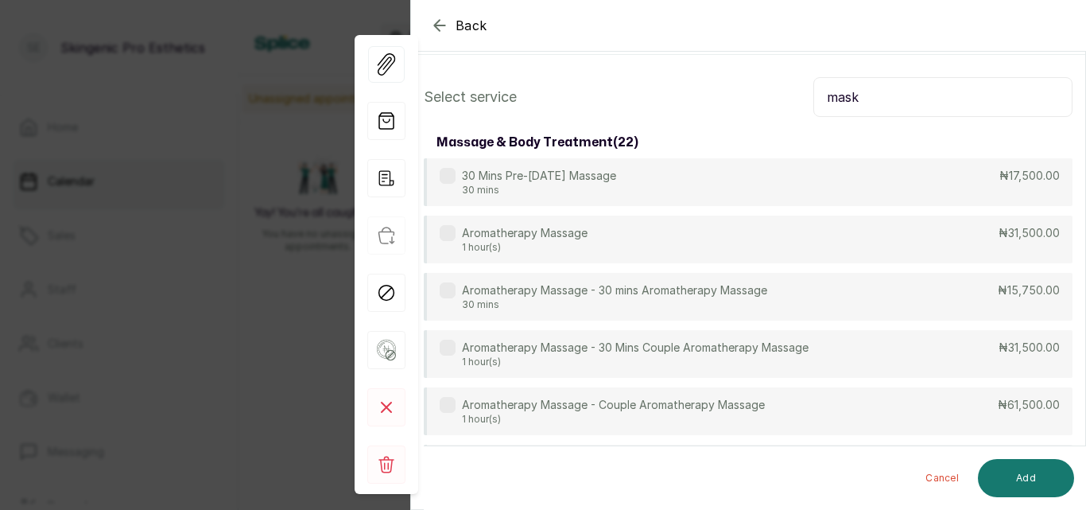
scroll to position [0, 0]
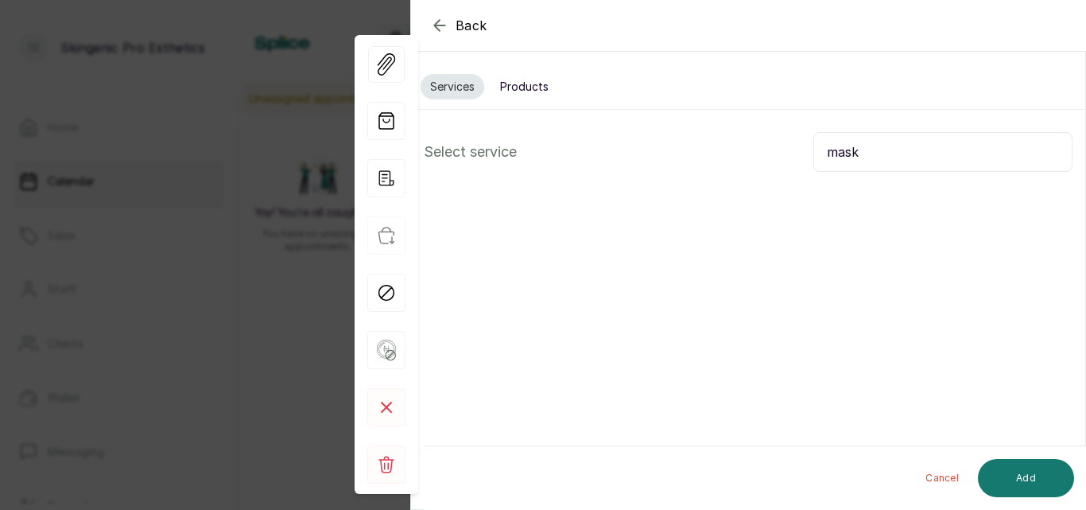
type input "mask"
click at [545, 92] on button "Products" at bounding box center [525, 86] width 68 height 25
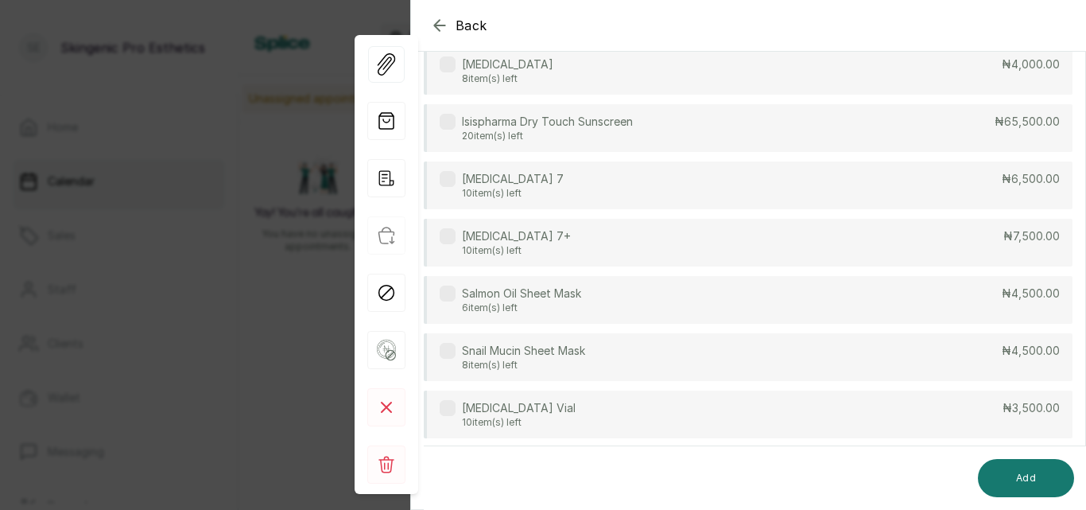
scroll to position [251, 0]
click at [791, 304] on div "Salmon Oil Sheet Mask 6 item(s) left ₦4,500.00" at bounding box center [748, 298] width 649 height 48
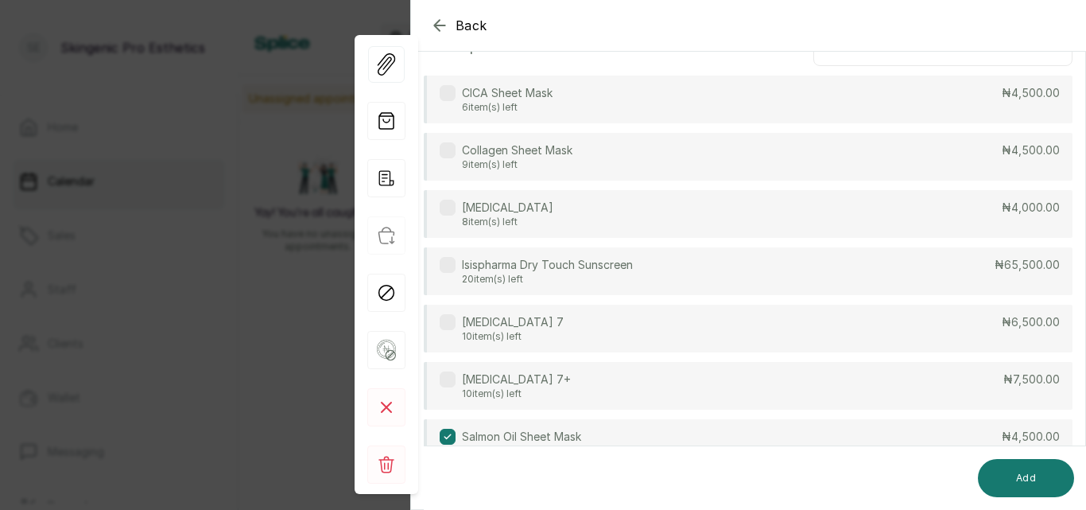
click at [951, 100] on div "CICA Sheet Mask 6 item(s) left ₦4,500.00" at bounding box center [748, 100] width 649 height 48
click at [1005, 464] on button "Add" at bounding box center [1026, 478] width 96 height 38
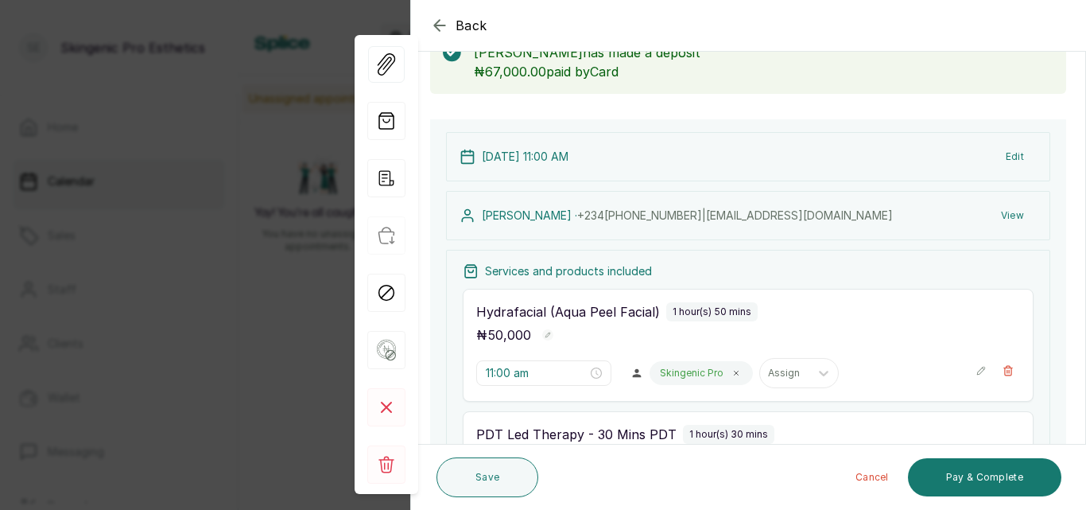
drag, startPoint x: 995, startPoint y: 479, endPoint x: 1086, endPoint y: 193, distance: 299.6
click at [1086, 193] on section "Back Appointment Details Edit appointment 📞 Phone booking (booked by Skingenic …" at bounding box center [748, 255] width 676 height 510
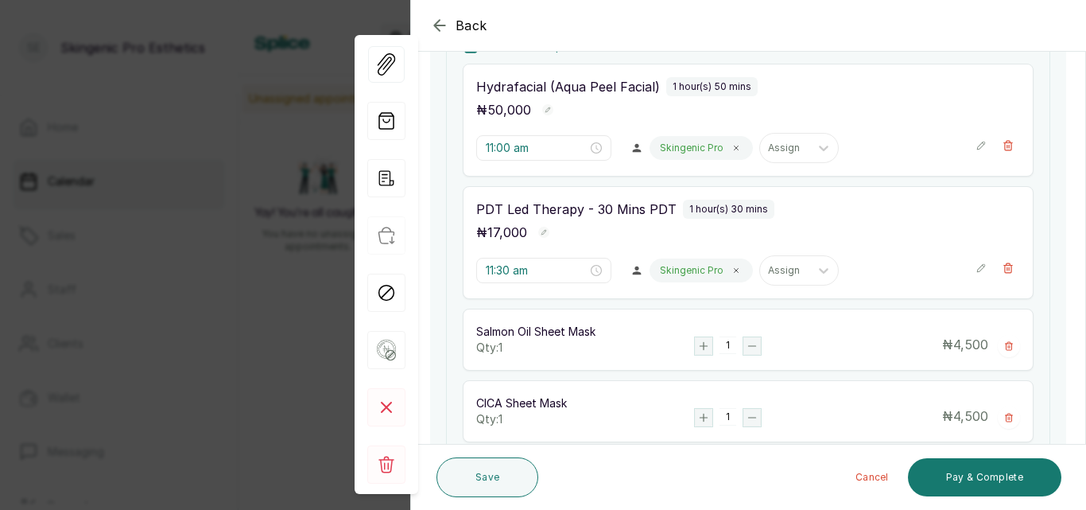
scroll to position [384, 0]
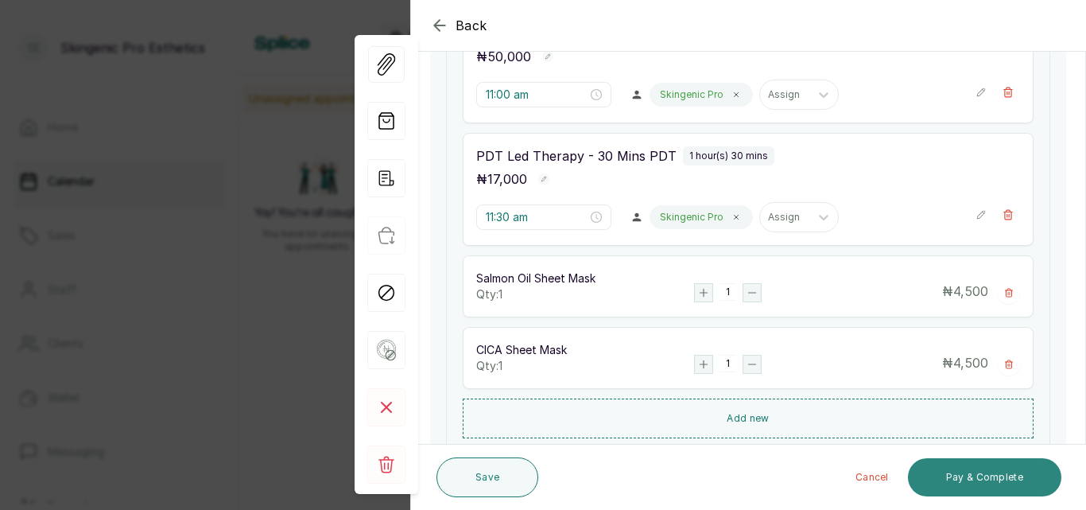
click at [959, 480] on button "Pay & Complete" at bounding box center [985, 477] width 154 height 38
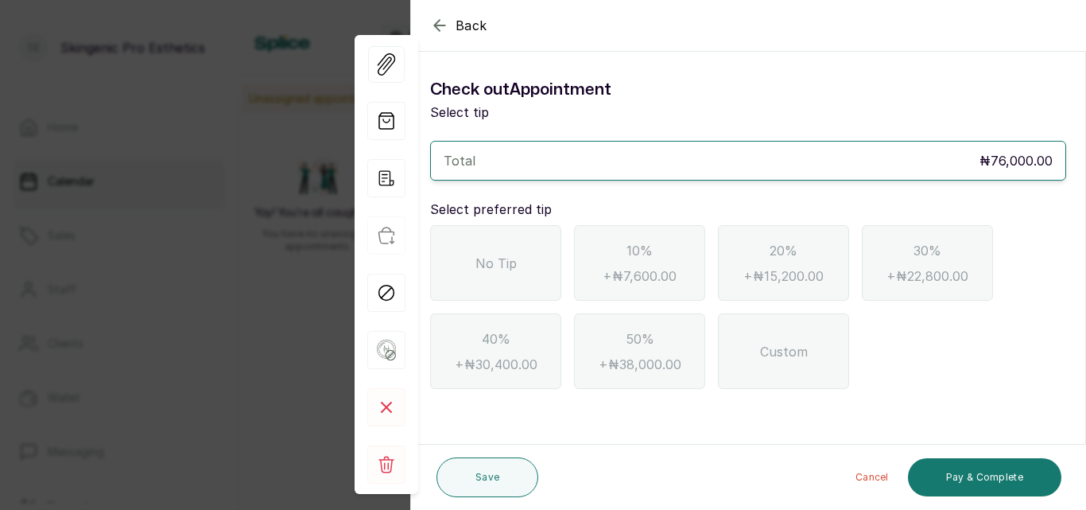
click at [510, 274] on div "No Tip" at bounding box center [495, 263] width 131 height 76
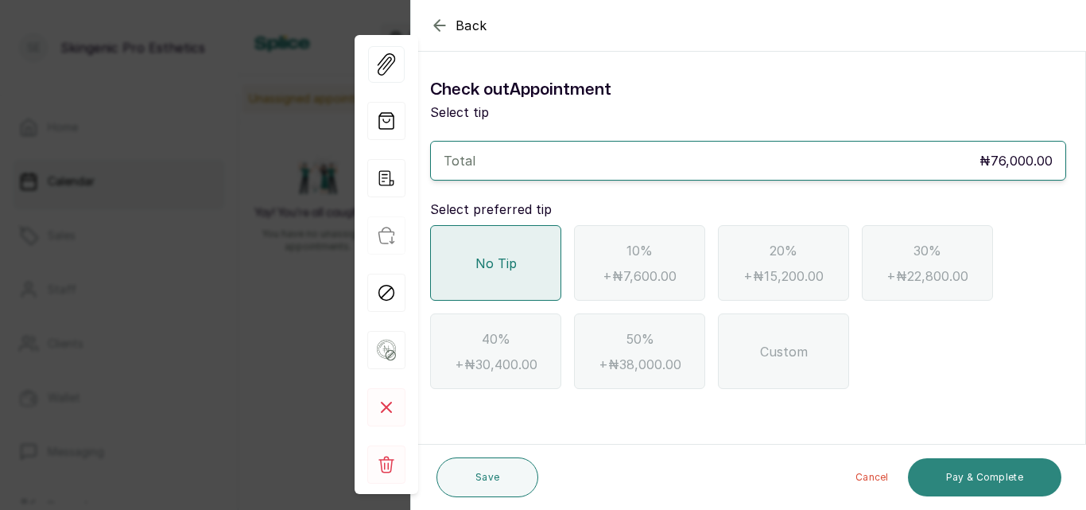
click at [958, 468] on button "Pay & Complete" at bounding box center [985, 477] width 154 height 38
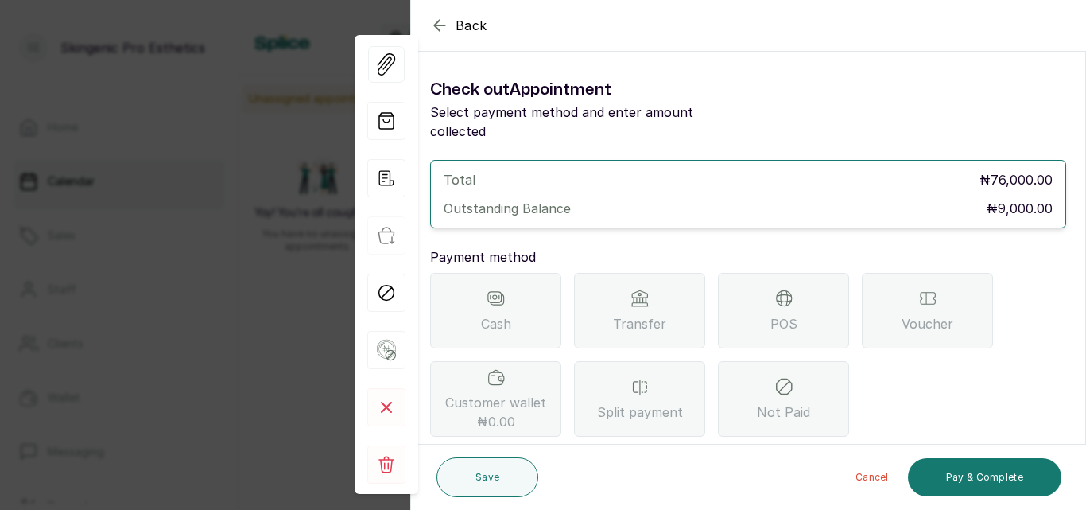
click at [648, 289] on icon at bounding box center [640, 298] width 19 height 19
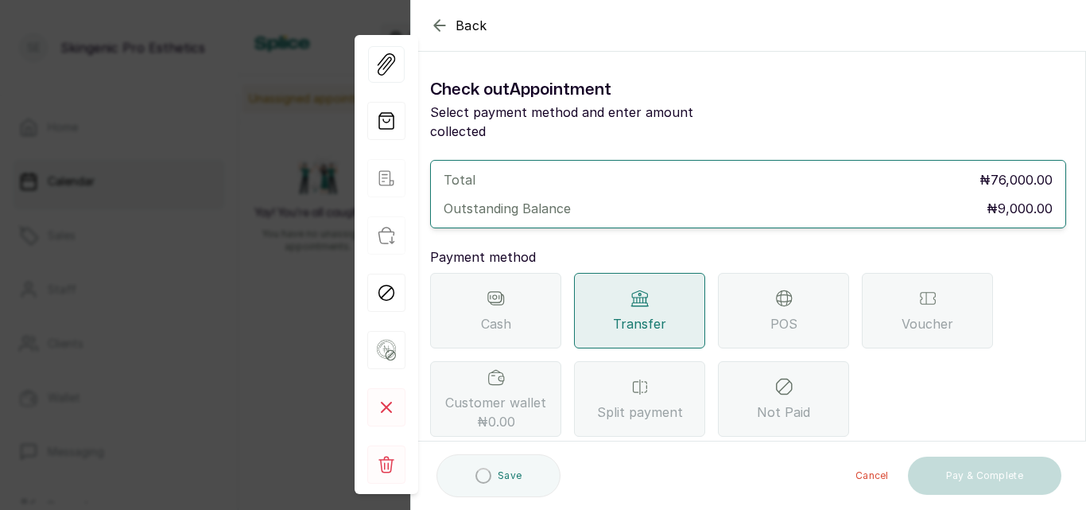
click at [648, 289] on icon at bounding box center [640, 298] width 19 height 19
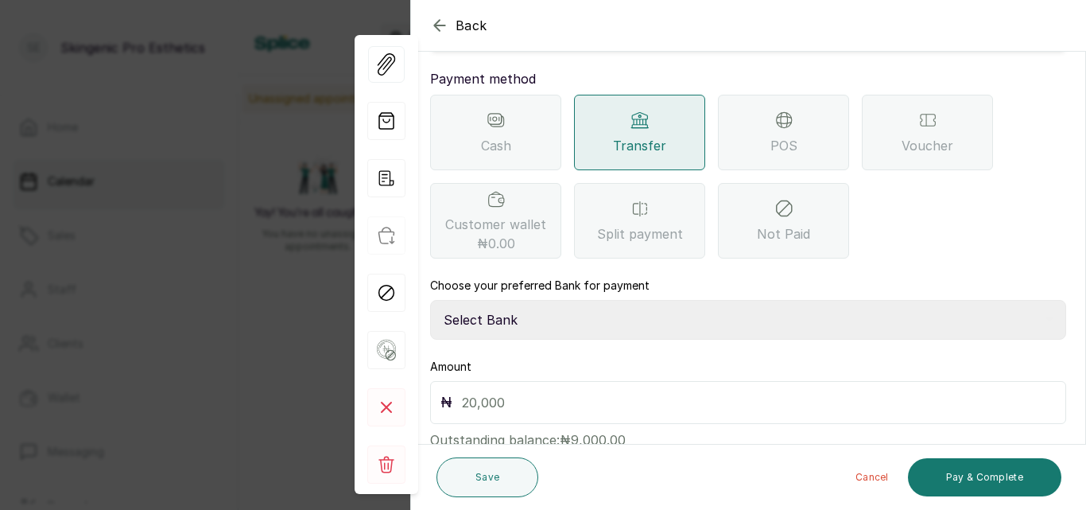
scroll to position [185, 0]
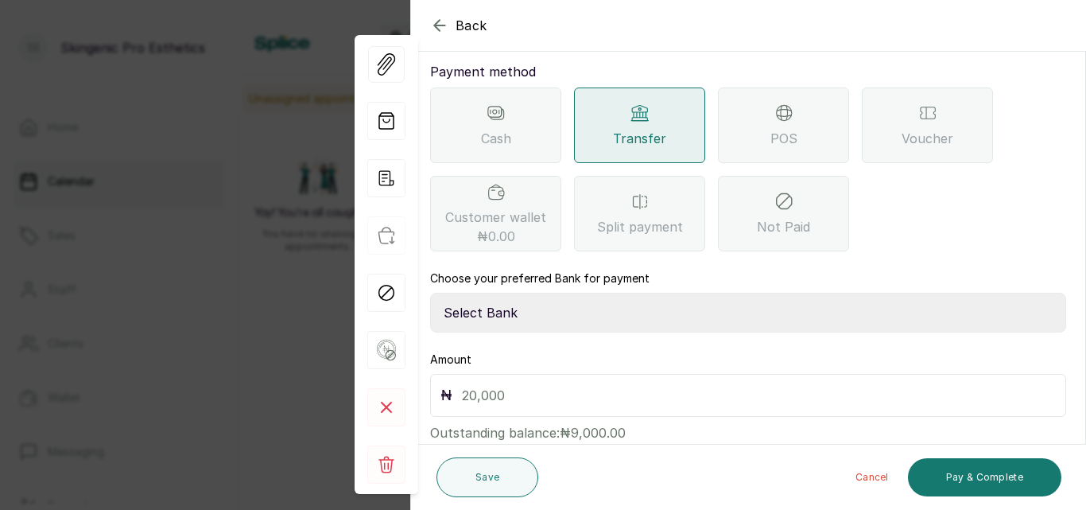
click at [573, 301] on select "Select Bank Skingenic Pro Esthetics First City Monument Bank SKINGENIC PRO ESTH…" at bounding box center [748, 313] width 636 height 40
drag, startPoint x: 573, startPoint y: 301, endPoint x: 554, endPoint y: 287, distance: 23.4
click at [554, 293] on select "Select Bank Skingenic Pro Esthetics First City Monument Bank SKINGENIC PRO ESTH…" at bounding box center [748, 313] width 636 height 40
select select "c79eea2b-aeb8-454d-b486-470d48a76130"
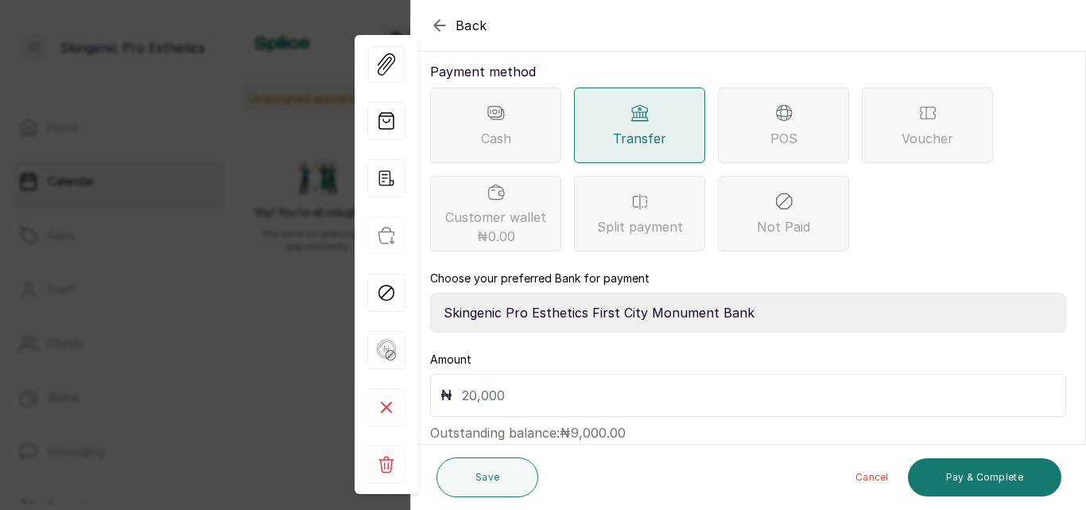
click at [430, 293] on select "Select Bank Skingenic Pro Esthetics First City Monument Bank SKINGENIC PRO ESTH…" at bounding box center [748, 313] width 636 height 40
click at [553, 389] on div "₦" at bounding box center [748, 395] width 636 height 43
click at [531, 374] on div "₦" at bounding box center [748, 395] width 636 height 43
click at [528, 384] on input "text" at bounding box center [759, 395] width 594 height 22
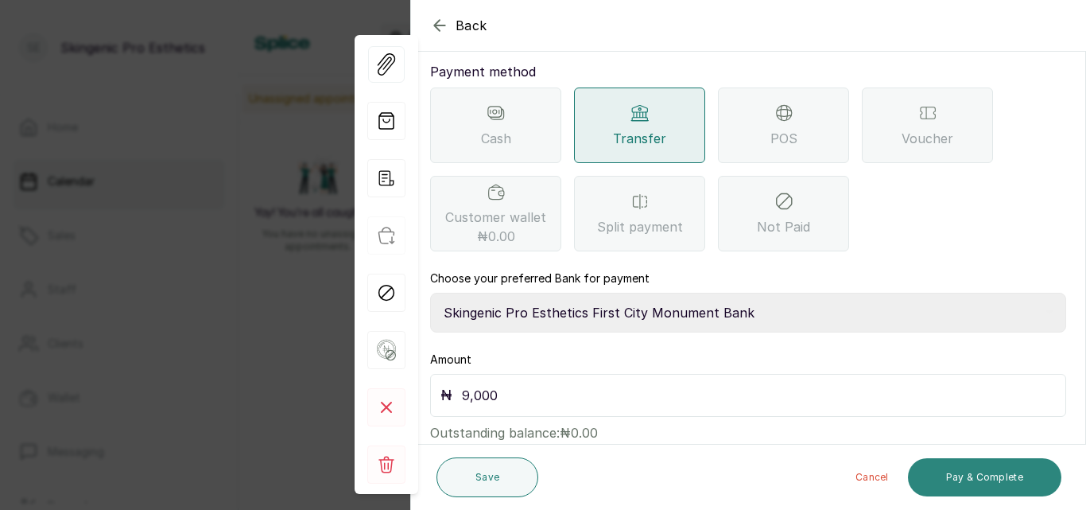
type input "9,000"
click at [981, 474] on button "Pay & Complete" at bounding box center [985, 477] width 154 height 38
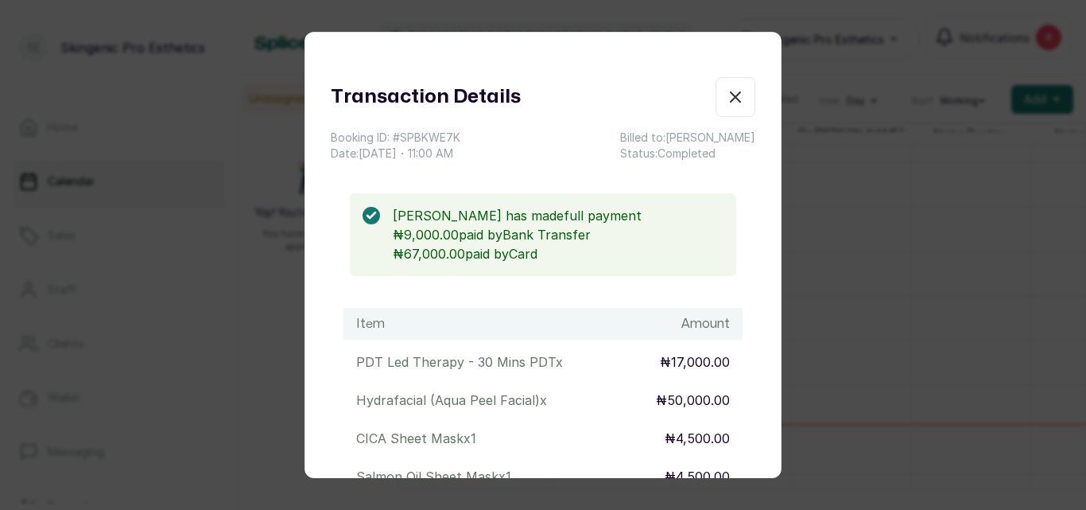
click at [731, 94] on icon "button" at bounding box center [736, 97] width 10 height 10
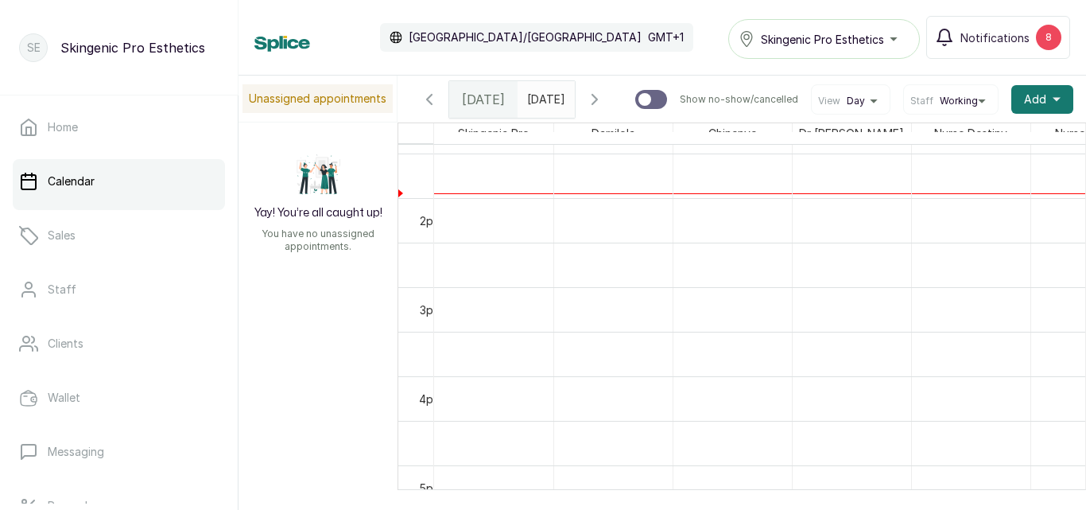
scroll to position [1037, 0]
